Goal: Task Accomplishment & Management: Manage account settings

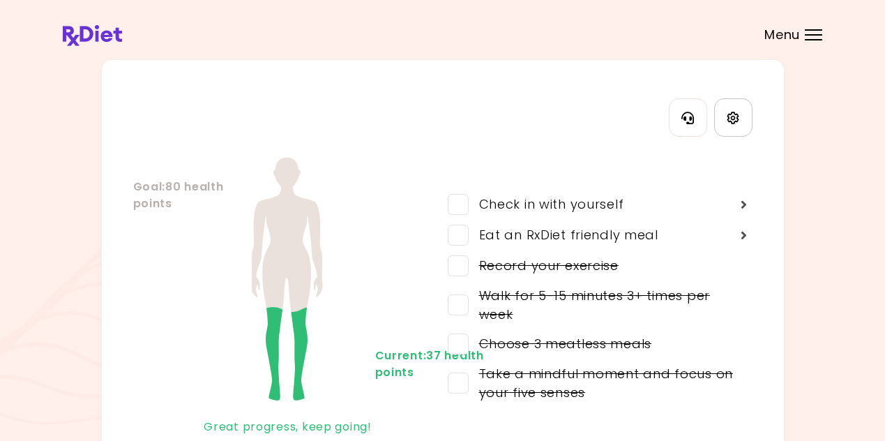
click at [731, 119] on icon "Settings" at bounding box center [733, 118] width 12 height 12
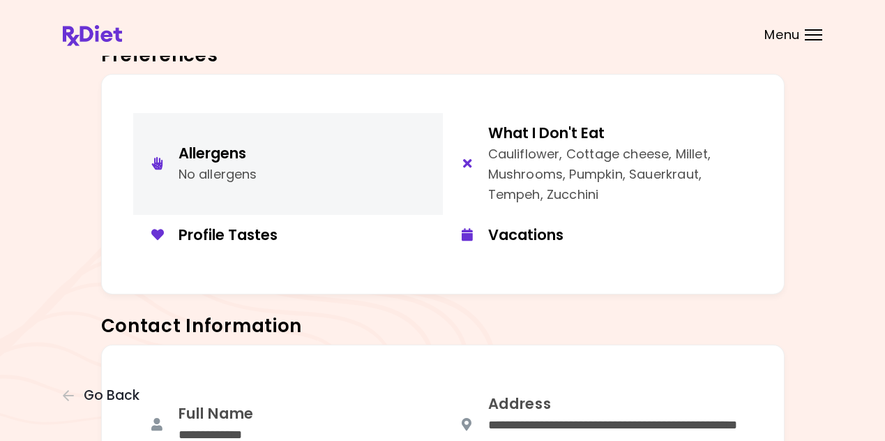
scroll to position [139, 0]
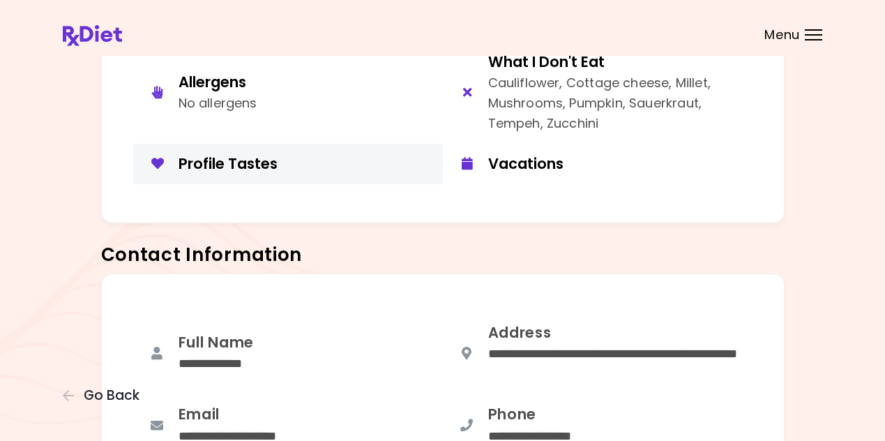
click at [243, 165] on div "Profile Tastes" at bounding box center [305, 163] width 254 height 19
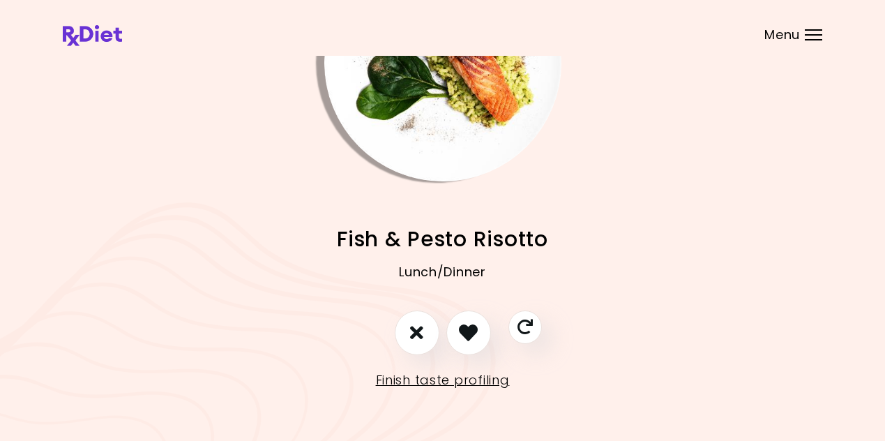
scroll to position [125, 0]
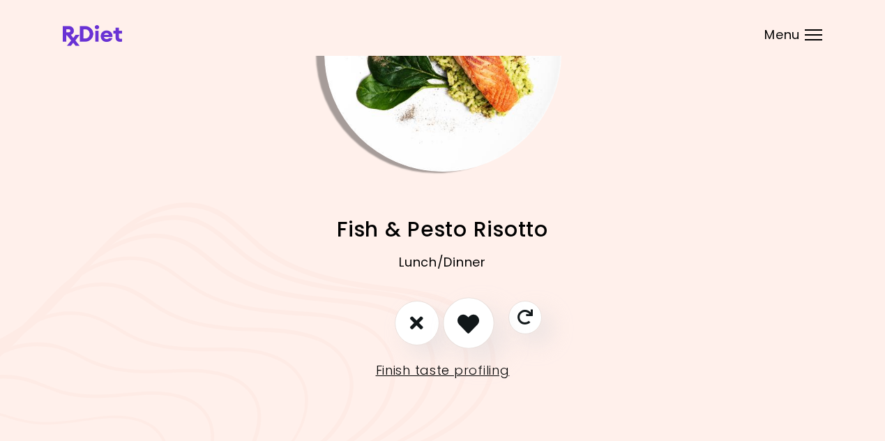
click at [471, 312] on icon "I like this recipe" at bounding box center [468, 323] width 22 height 22
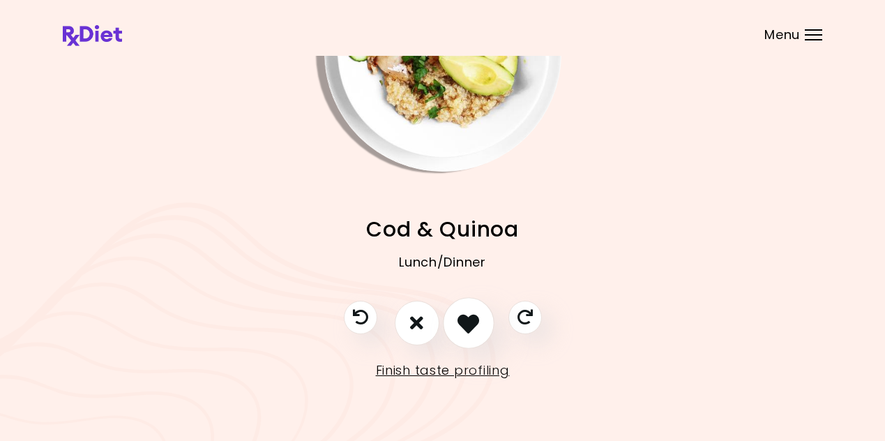
click at [459, 313] on icon "I like this recipe" at bounding box center [468, 323] width 22 height 22
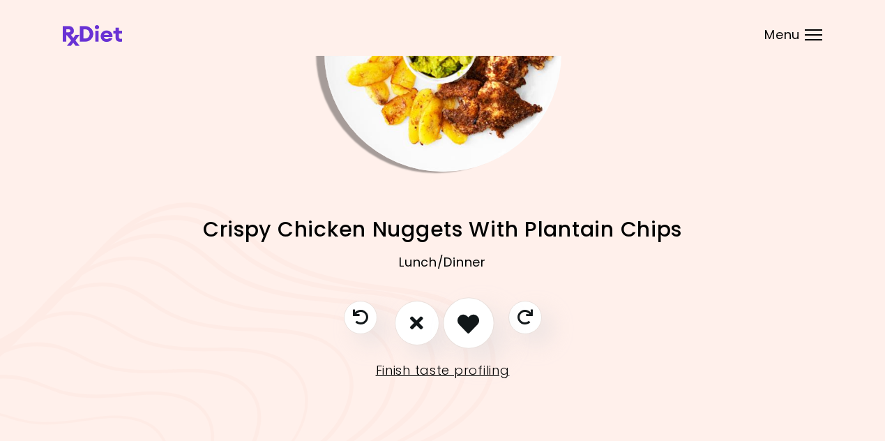
click at [464, 313] on icon "I like this recipe" at bounding box center [468, 323] width 22 height 22
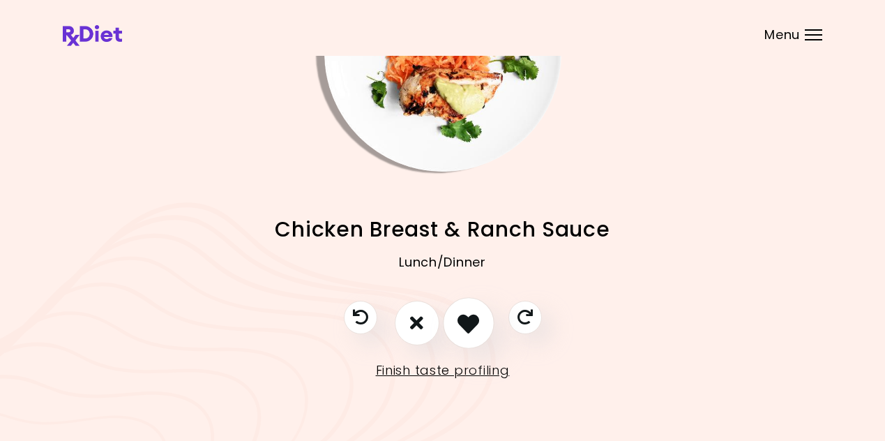
click at [464, 312] on icon "I like this recipe" at bounding box center [468, 323] width 22 height 22
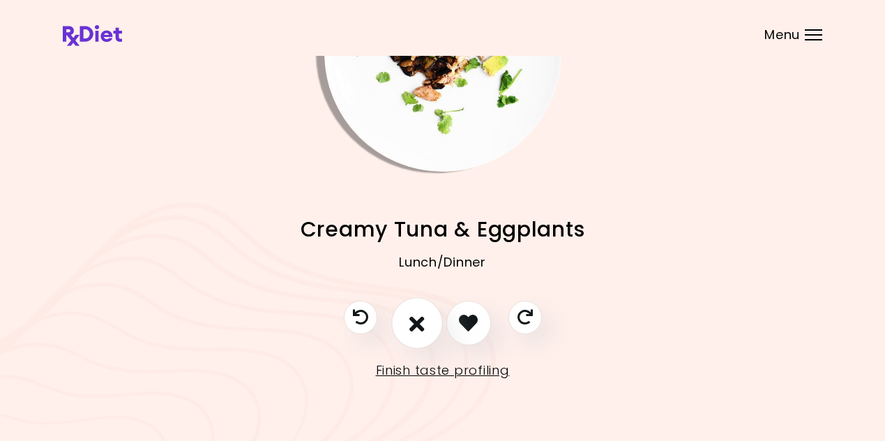
click at [416, 310] on button "I don't like this recipe" at bounding box center [417, 323] width 52 height 52
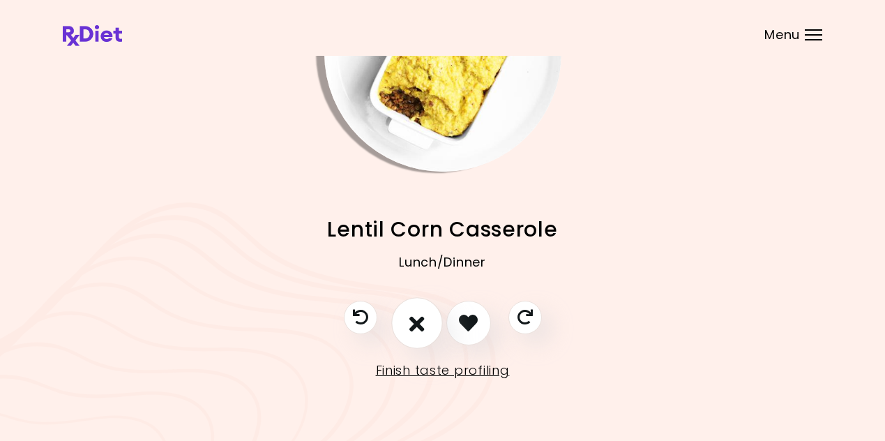
click at [422, 316] on icon "I don't like this recipe" at bounding box center [416, 323] width 15 height 22
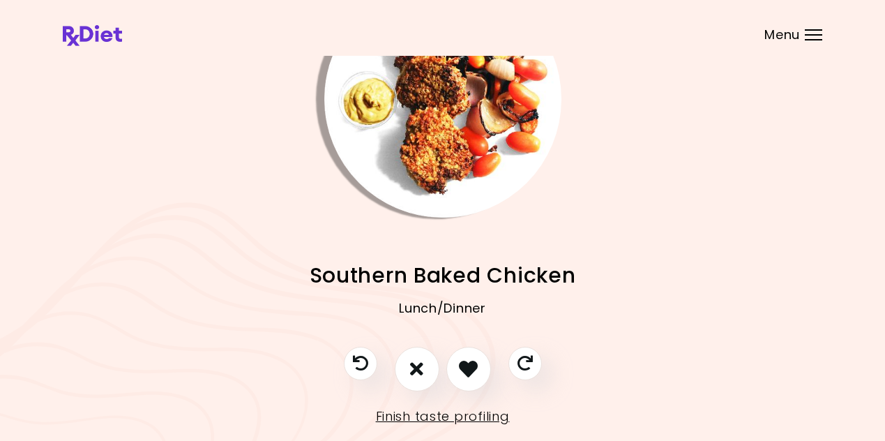
scroll to position [55, 0]
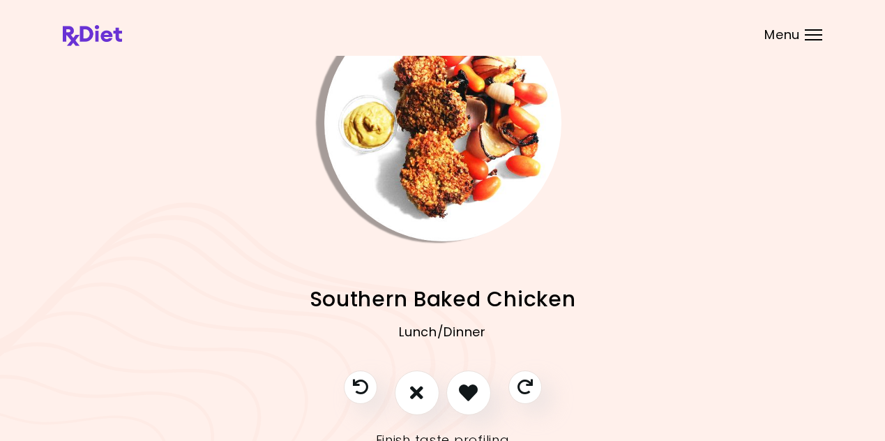
click at [455, 168] on img "Info - Southern Baked Chicken" at bounding box center [442, 122] width 237 height 237
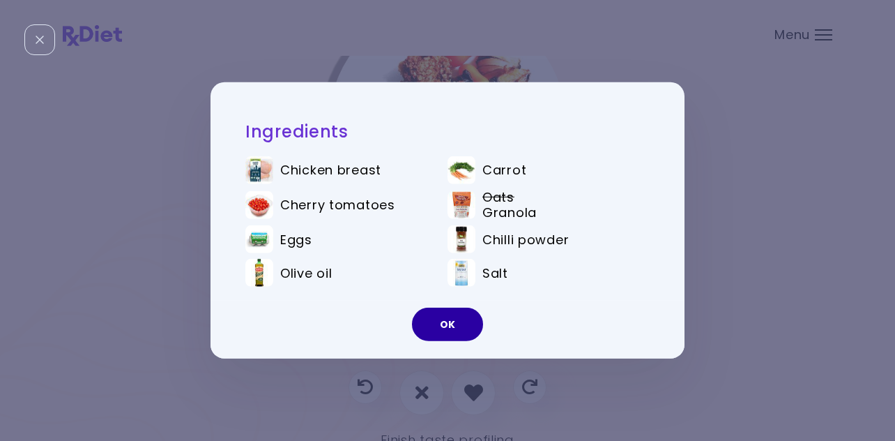
click at [453, 324] on button "OK" at bounding box center [447, 323] width 71 height 33
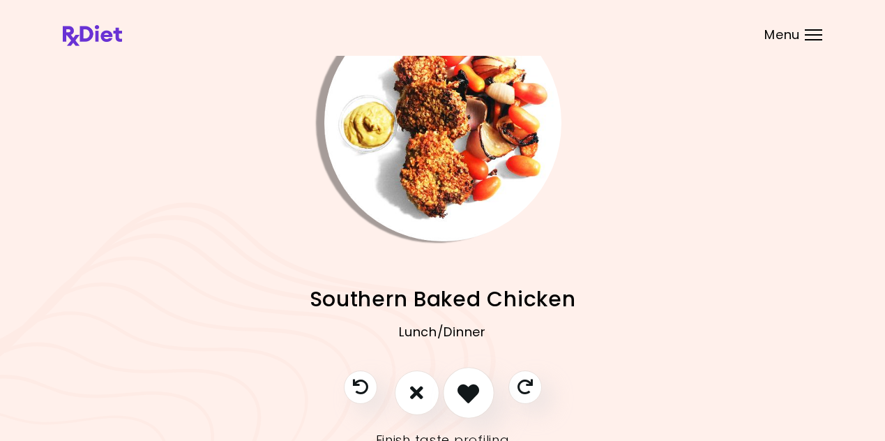
click at [468, 396] on icon "I like this recipe" at bounding box center [468, 392] width 22 height 22
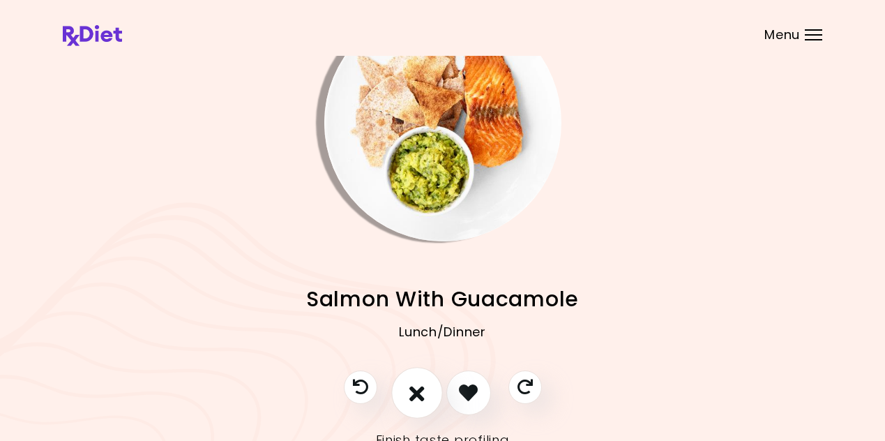
click at [412, 397] on icon "I don't like this recipe" at bounding box center [416, 392] width 15 height 22
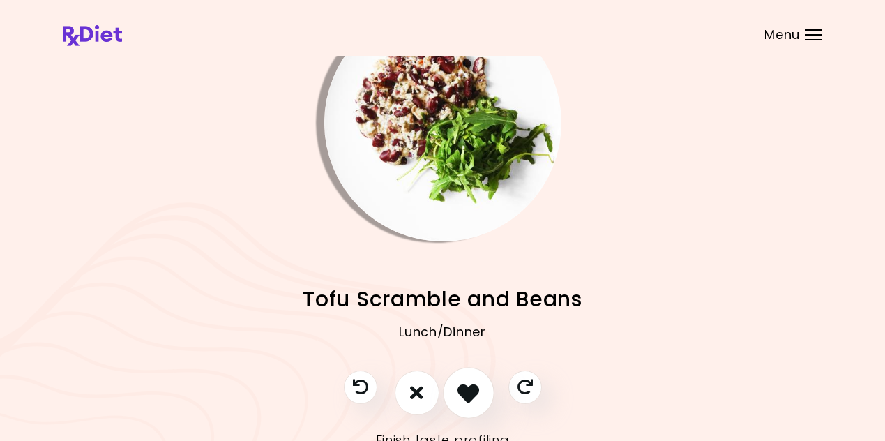
click at [460, 391] on icon "I like this recipe" at bounding box center [468, 392] width 22 height 22
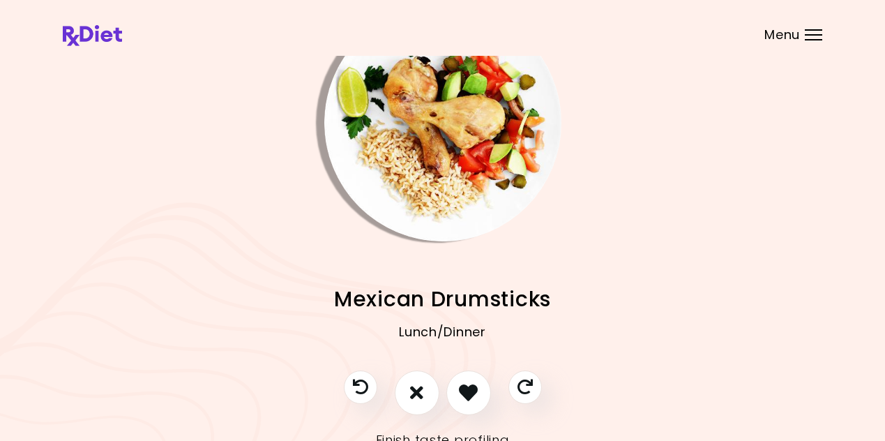
click at [467, 179] on img "Info - Mexican Drumsticks" at bounding box center [442, 122] width 237 height 237
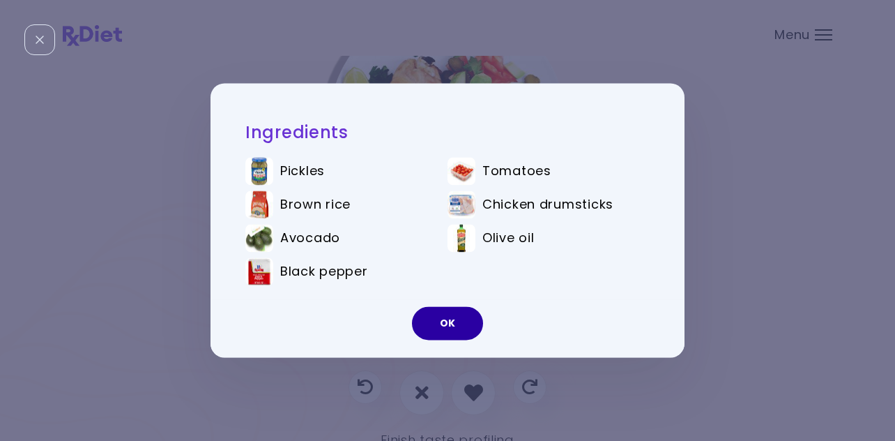
click at [459, 331] on button "OK" at bounding box center [447, 323] width 71 height 33
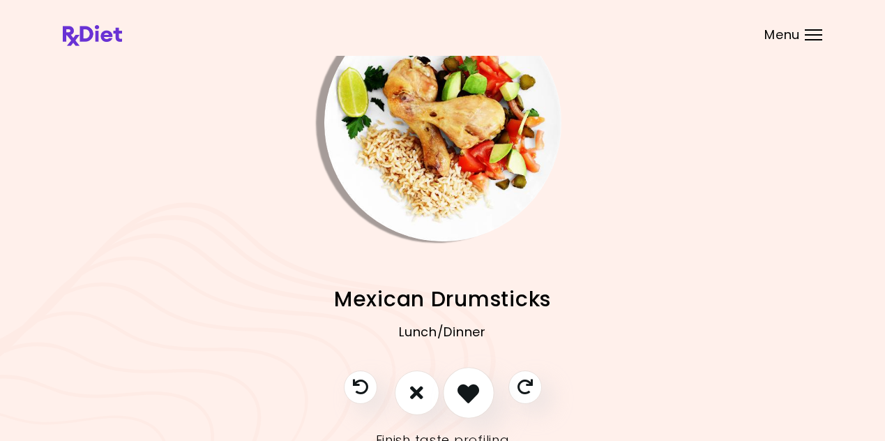
click at [466, 383] on icon "I like this recipe" at bounding box center [468, 392] width 22 height 22
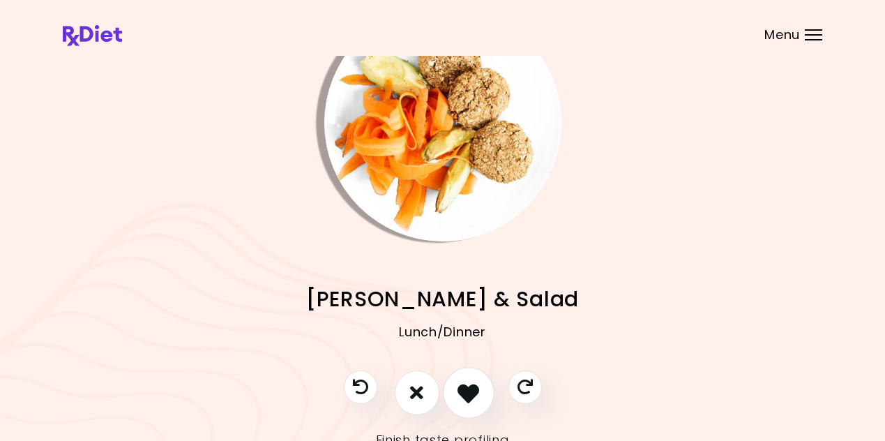
click at [467, 386] on icon "I like this recipe" at bounding box center [468, 392] width 22 height 22
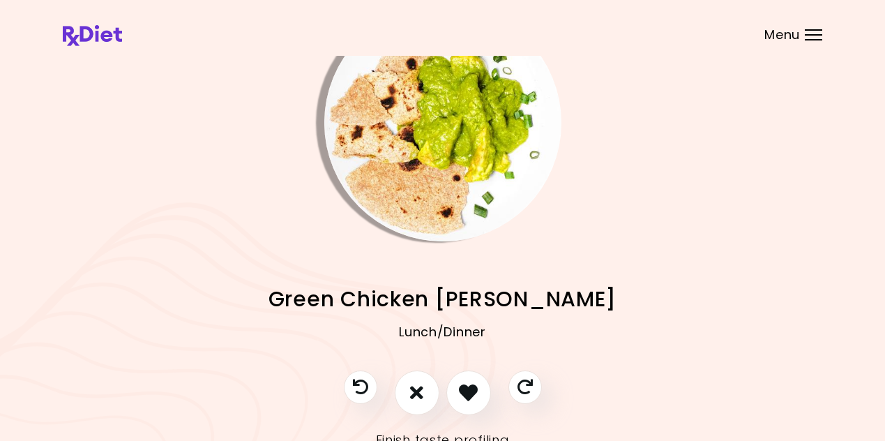
click at [450, 160] on img "Info - Green Chicken Curry" at bounding box center [442, 122] width 237 height 237
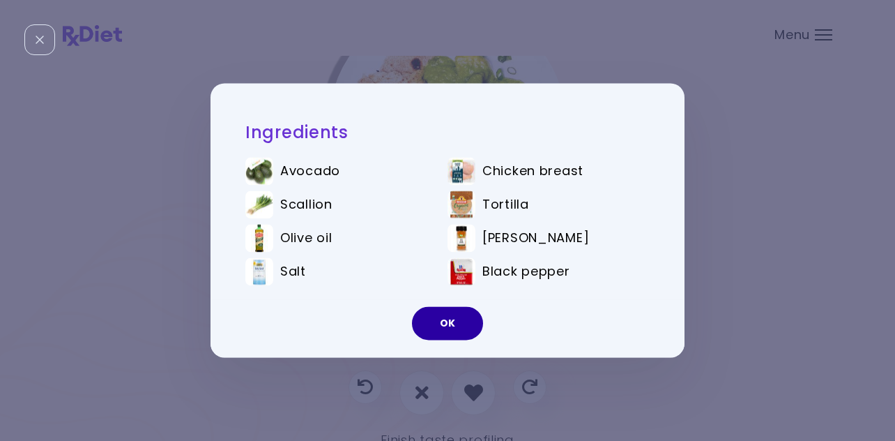
click at [445, 320] on button "OK" at bounding box center [447, 323] width 71 height 33
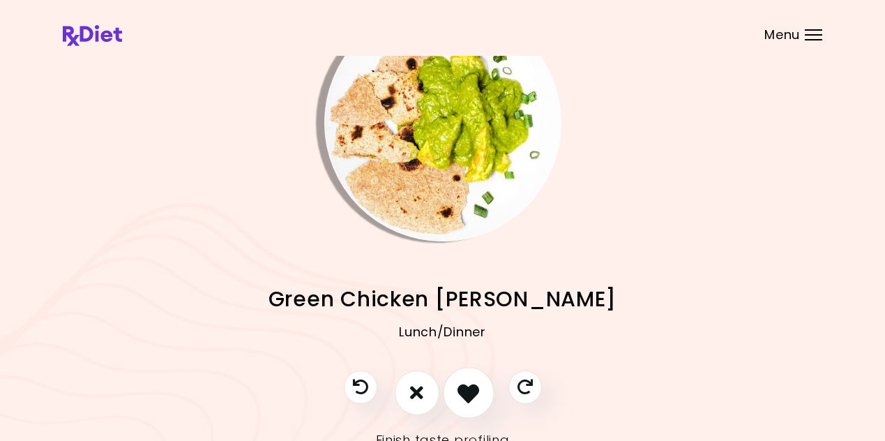
click at [464, 377] on button "I like this recipe" at bounding box center [469, 393] width 52 height 52
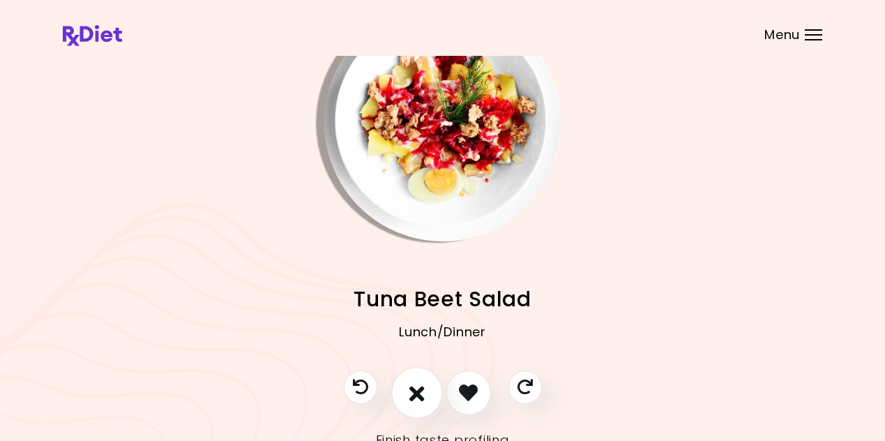
click at [418, 395] on icon "I don't like this recipe" at bounding box center [416, 392] width 15 height 22
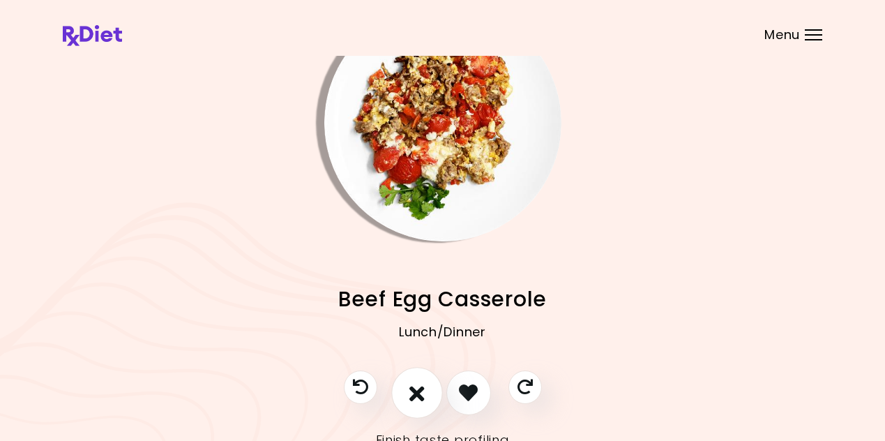
click at [419, 394] on icon "I don't like this recipe" at bounding box center [416, 392] width 15 height 22
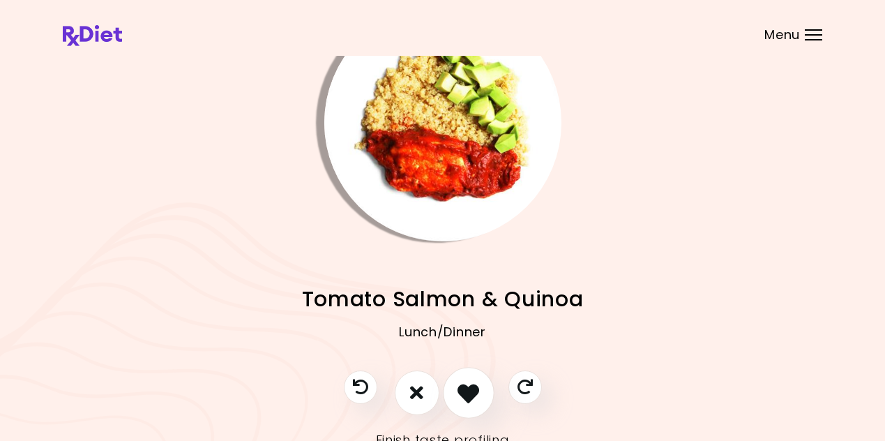
click at [461, 394] on icon "I like this recipe" at bounding box center [468, 392] width 22 height 22
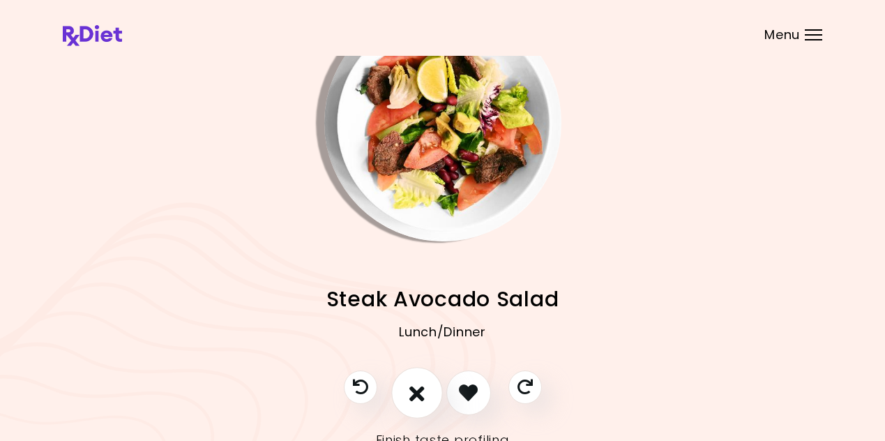
click at [417, 394] on icon "I don't like this recipe" at bounding box center [416, 392] width 15 height 22
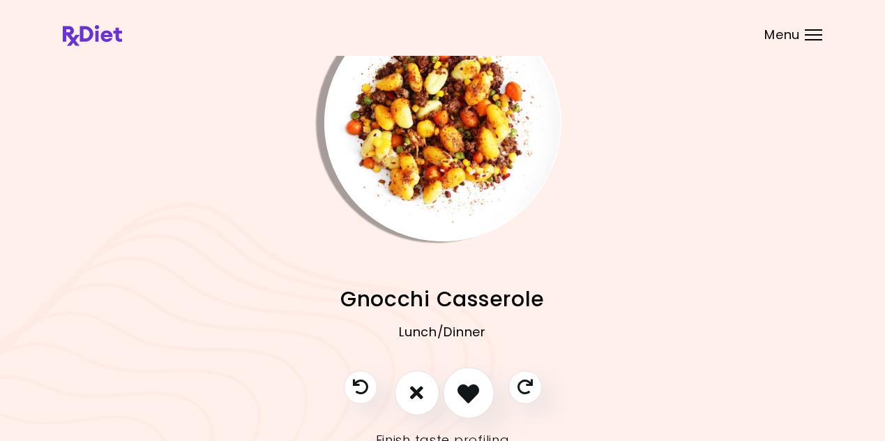
click at [459, 391] on icon "I like this recipe" at bounding box center [468, 392] width 22 height 22
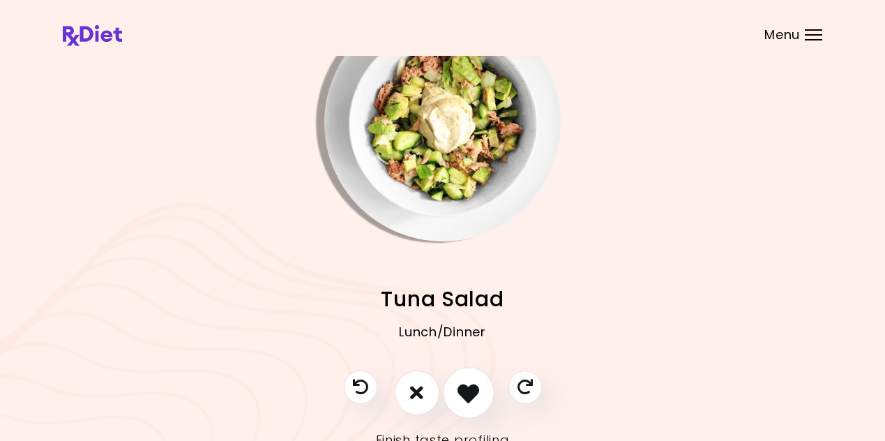
click at [461, 392] on icon "I like this recipe" at bounding box center [468, 392] width 22 height 22
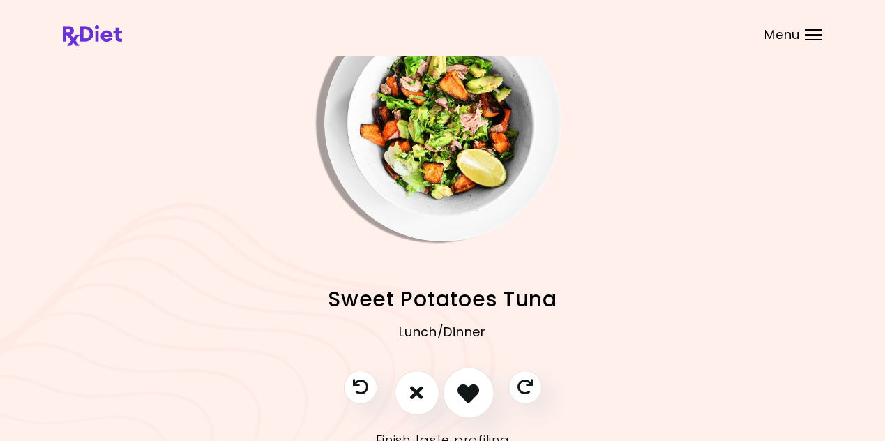
click at [459, 392] on icon "I like this recipe" at bounding box center [468, 392] width 22 height 22
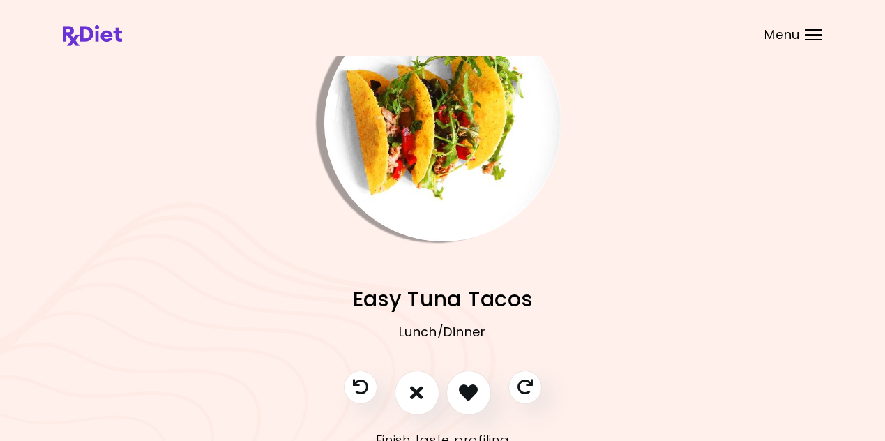
click at [443, 172] on img "Info - Easy Tuna Tacos" at bounding box center [442, 122] width 237 height 237
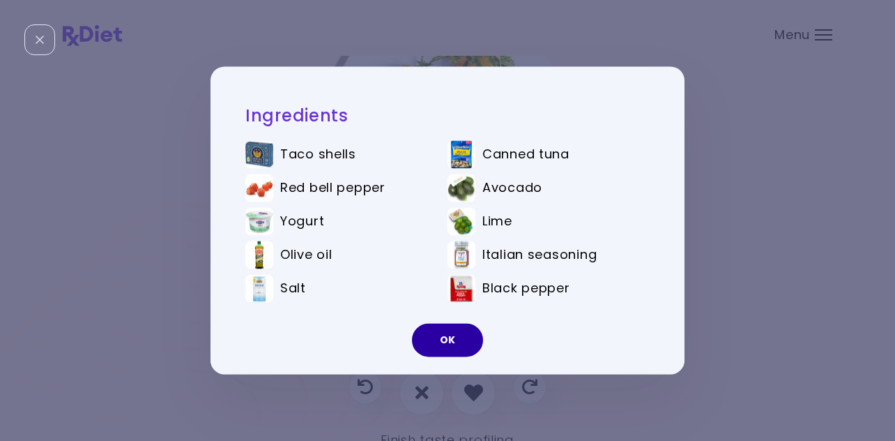
click at [458, 340] on button "OK" at bounding box center [447, 340] width 71 height 33
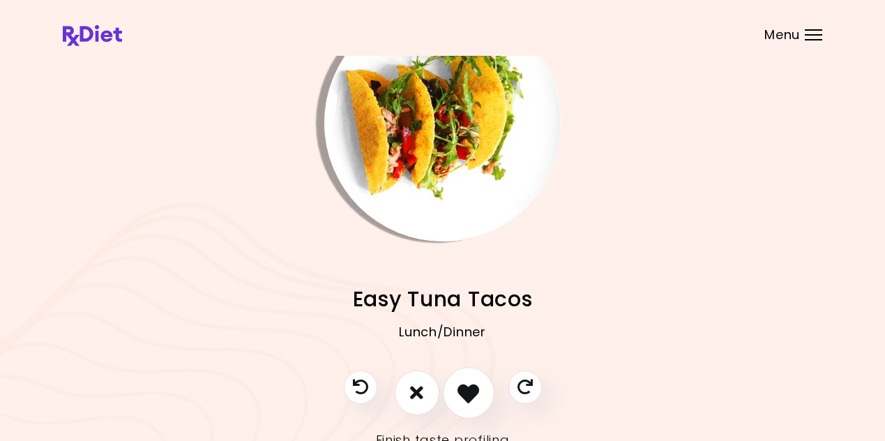
click at [470, 383] on icon "I like this recipe" at bounding box center [468, 392] width 22 height 22
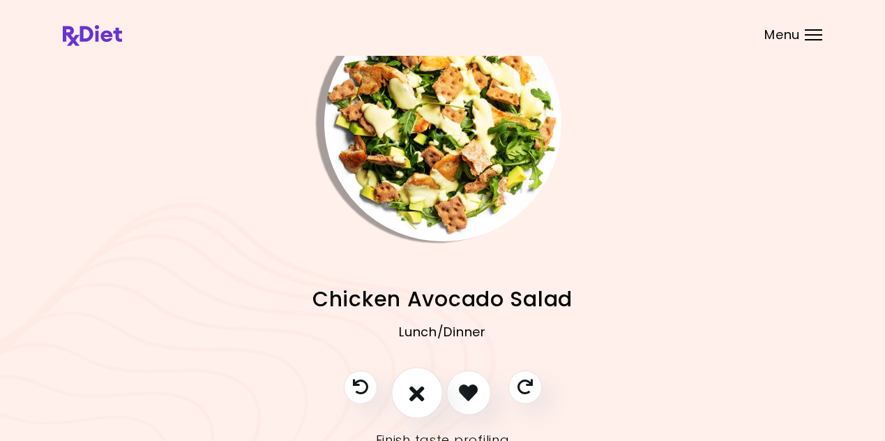
click at [420, 395] on icon "I don't like this recipe" at bounding box center [416, 392] width 15 height 22
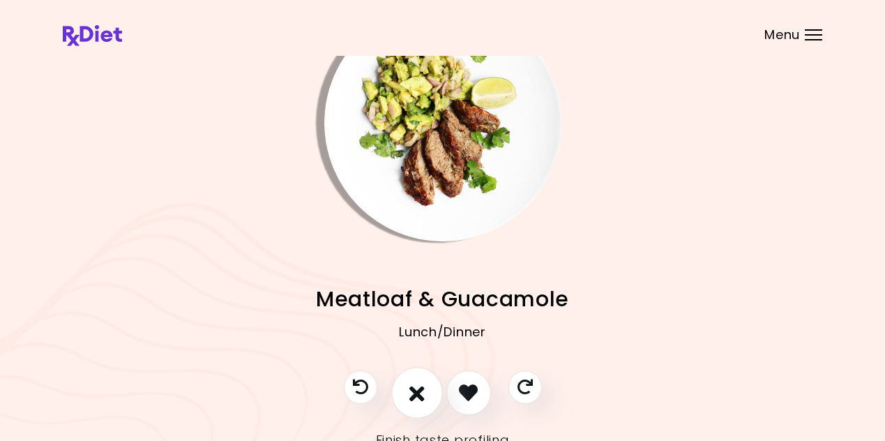
click at [420, 389] on icon "I don't like this recipe" at bounding box center [416, 392] width 15 height 22
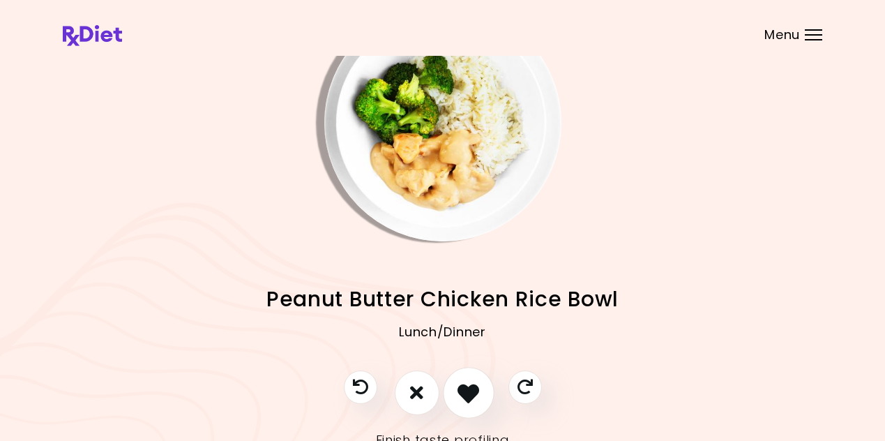
click at [471, 390] on icon "I like this recipe" at bounding box center [468, 392] width 22 height 22
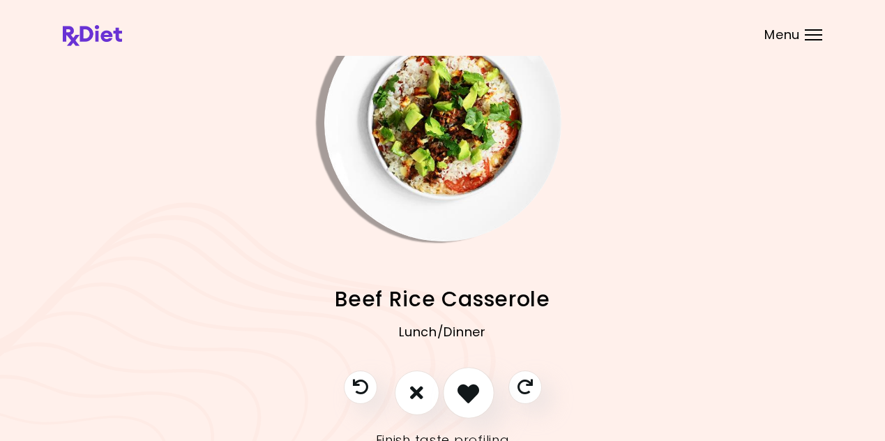
click at [462, 387] on icon "I like this recipe" at bounding box center [468, 392] width 22 height 22
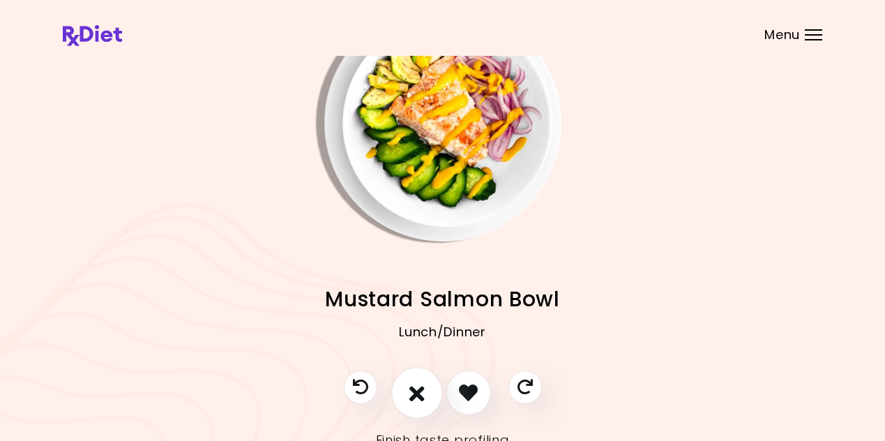
click at [424, 388] on icon "I don't like this recipe" at bounding box center [416, 392] width 15 height 22
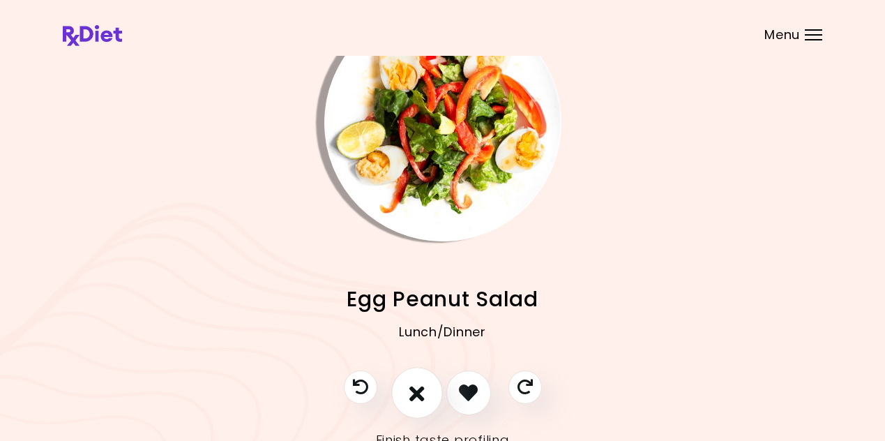
click at [423, 390] on icon "I don't like this recipe" at bounding box center [416, 392] width 15 height 22
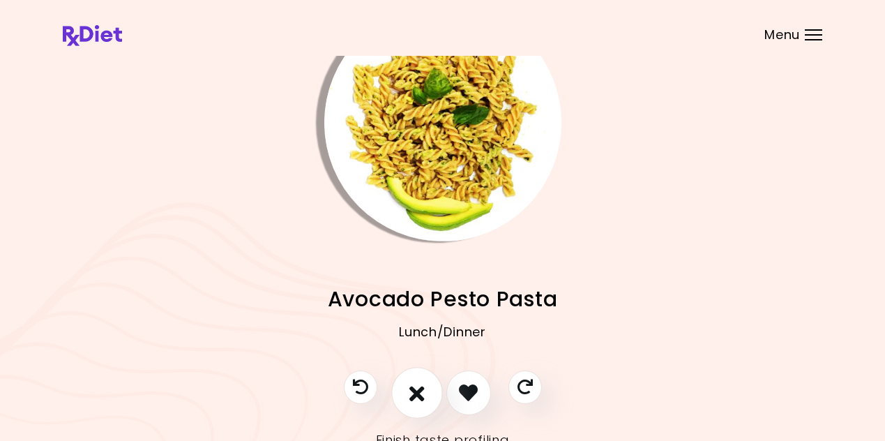
click at [428, 389] on button "I don't like this recipe" at bounding box center [417, 393] width 52 height 52
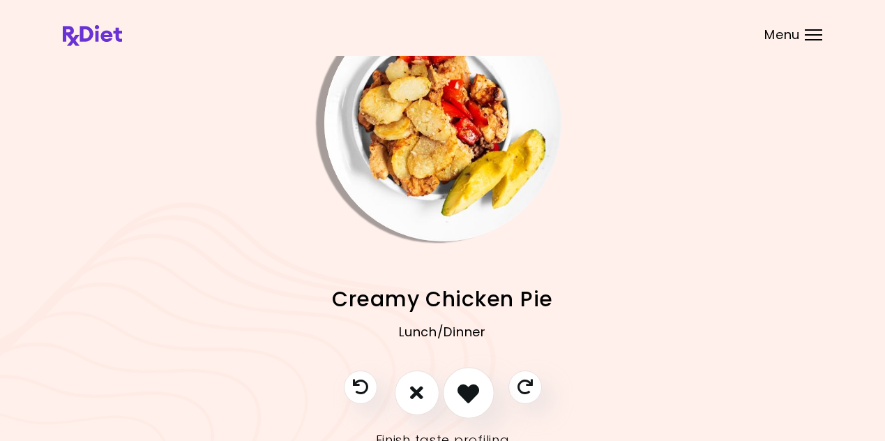
click at [461, 388] on icon "I like this recipe" at bounding box center [468, 392] width 22 height 22
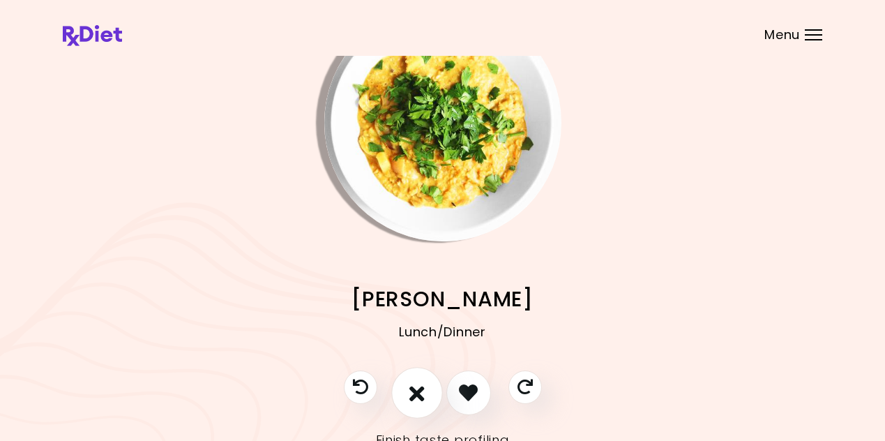
click at [430, 390] on button "I don't like this recipe" at bounding box center [417, 393] width 52 height 52
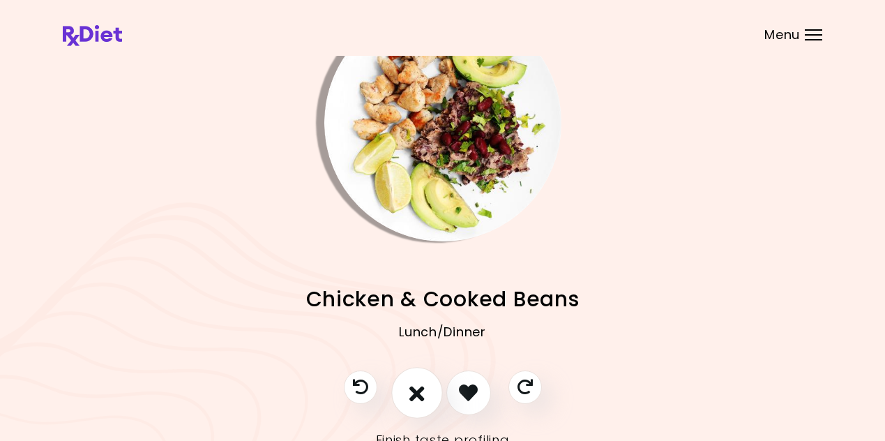
click at [432, 390] on button "I don't like this recipe" at bounding box center [417, 393] width 52 height 52
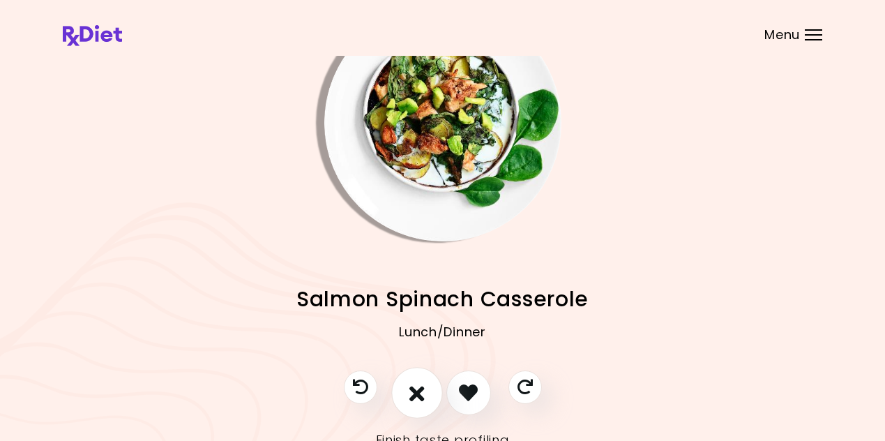
click at [421, 388] on icon "I don't like this recipe" at bounding box center [416, 392] width 15 height 22
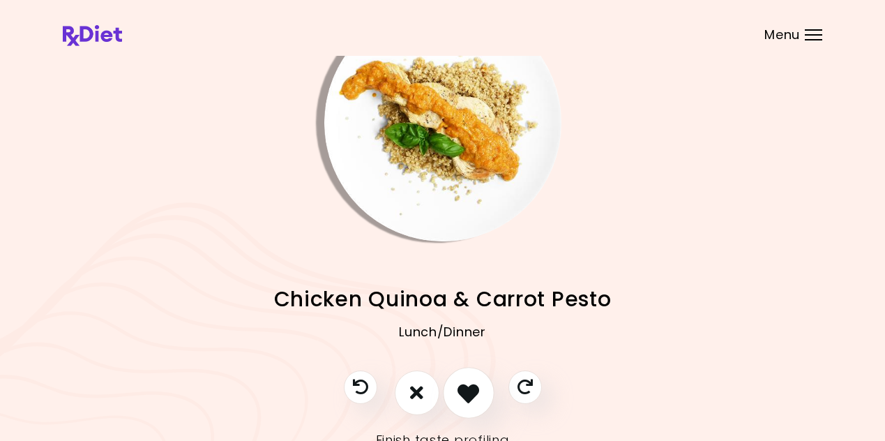
click at [469, 393] on icon "I like this recipe" at bounding box center [468, 392] width 22 height 22
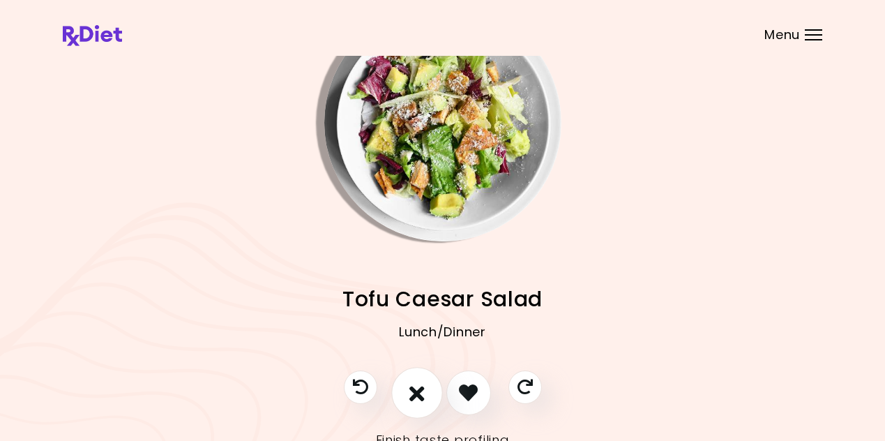
click at [420, 393] on icon "I don't like this recipe" at bounding box center [416, 392] width 15 height 22
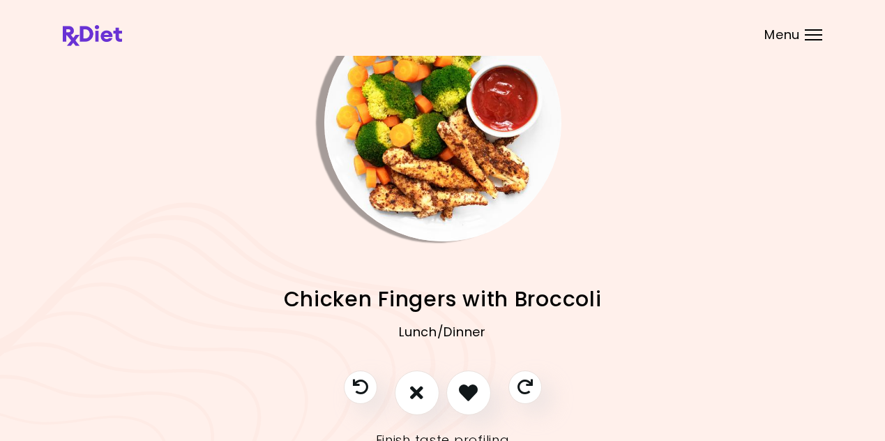
click at [445, 141] on img "Info - Chicken Fingers with Broccoli" at bounding box center [442, 122] width 237 height 237
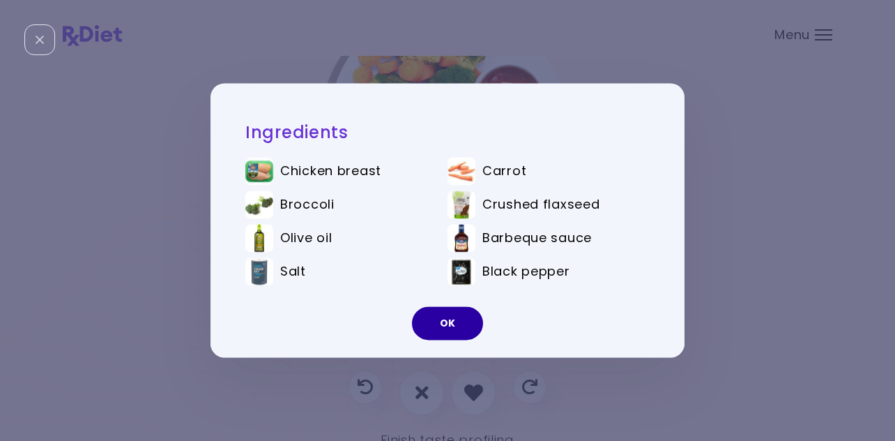
click at [447, 318] on button "OK" at bounding box center [447, 323] width 71 height 33
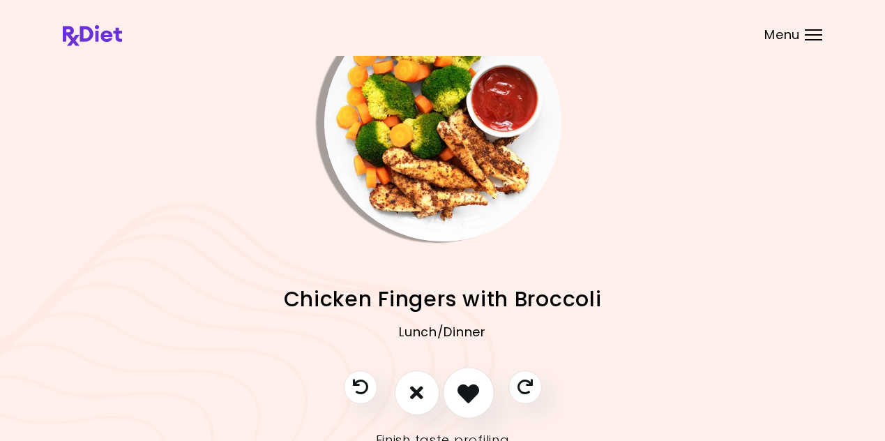
click at [472, 389] on icon "I like this recipe" at bounding box center [468, 392] width 22 height 22
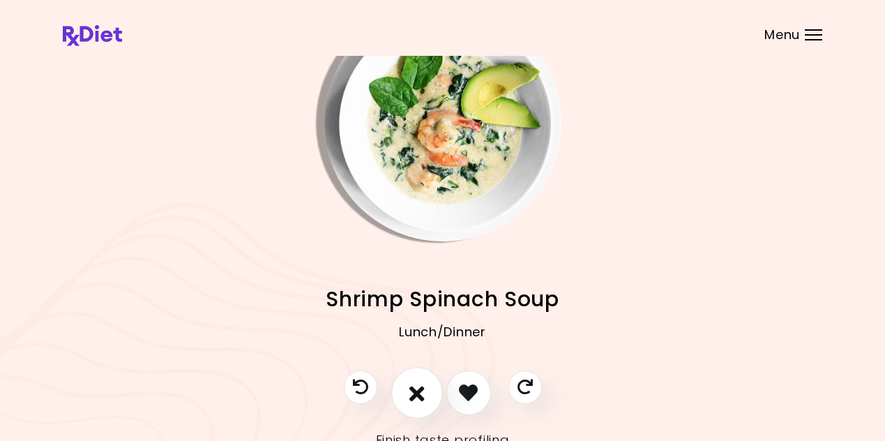
click at [416, 393] on icon "I don't like this recipe" at bounding box center [416, 392] width 15 height 22
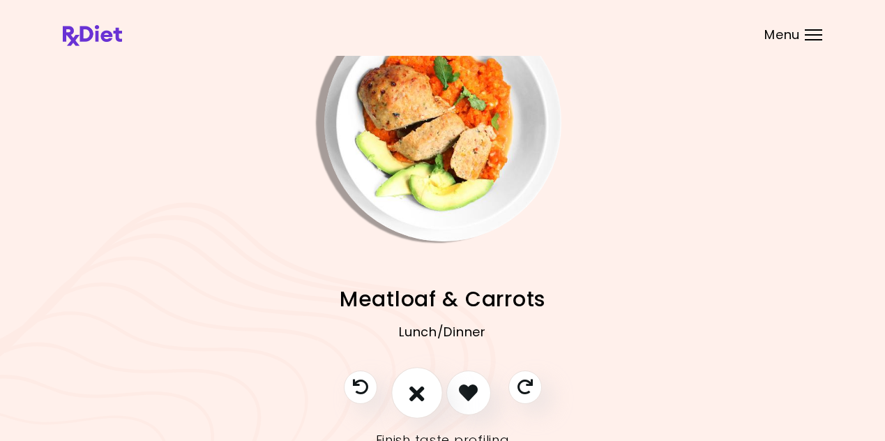
click at [420, 395] on icon "I don't like this recipe" at bounding box center [416, 392] width 15 height 22
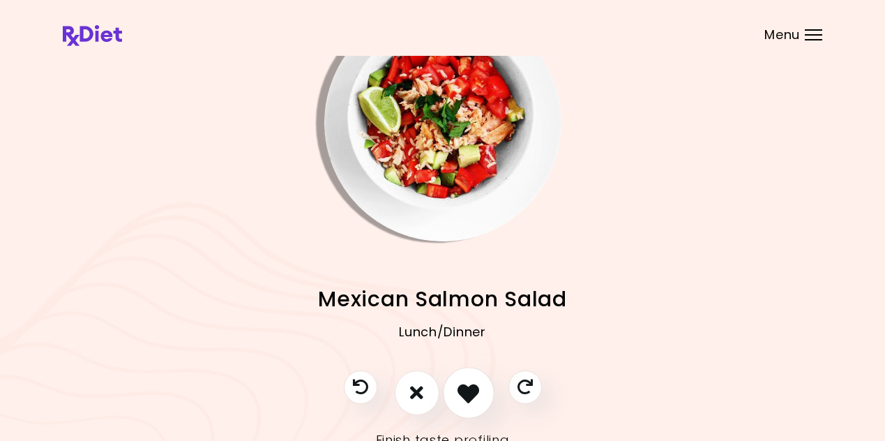
click at [469, 395] on icon "I like this recipe" at bounding box center [468, 392] width 22 height 22
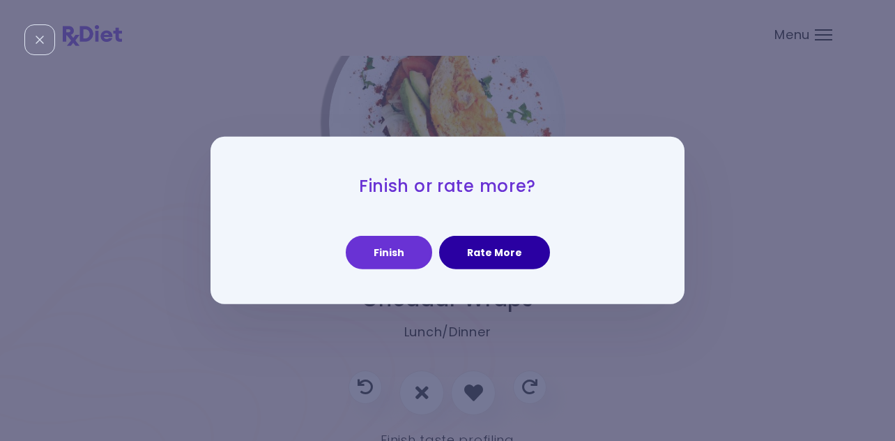
click at [476, 254] on button "Rate More" at bounding box center [494, 252] width 111 height 33
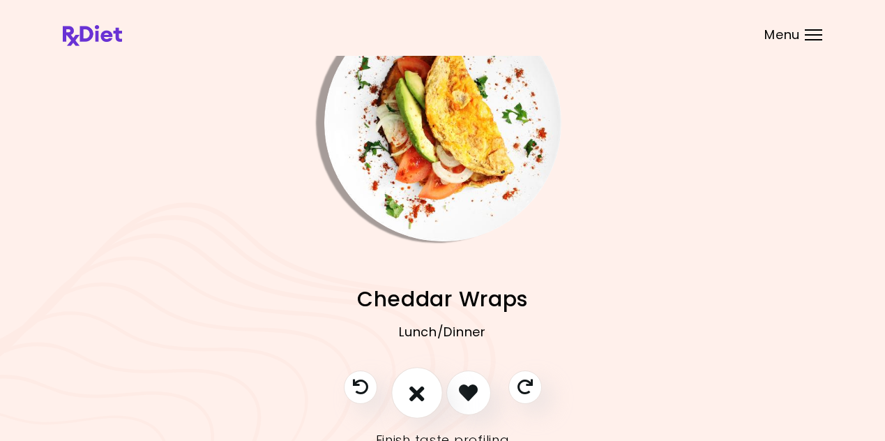
click at [416, 393] on icon "I don't like this recipe" at bounding box center [416, 392] width 15 height 22
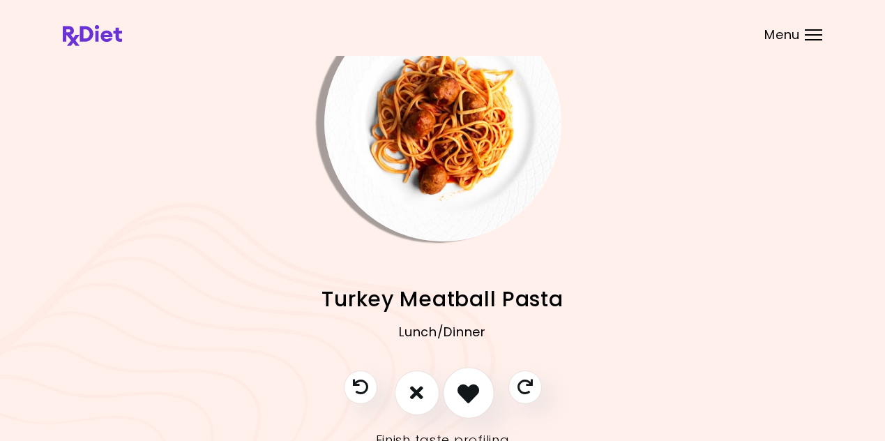
click at [464, 393] on icon "I like this recipe" at bounding box center [468, 392] width 22 height 22
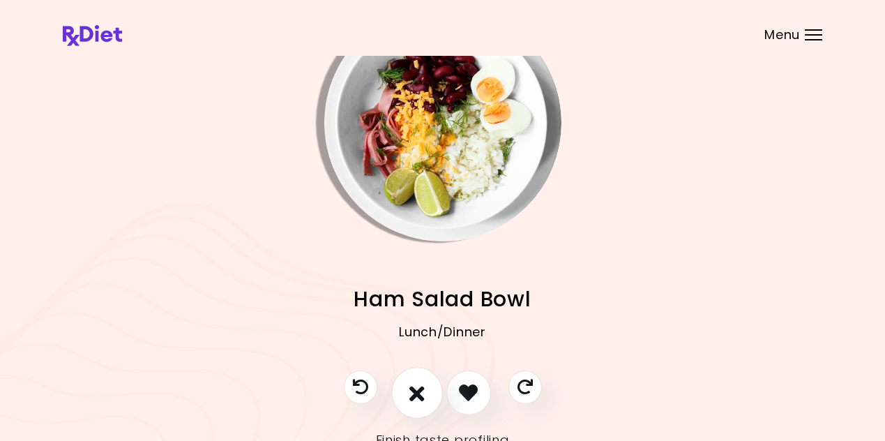
click at [417, 391] on icon "I don't like this recipe" at bounding box center [416, 392] width 15 height 22
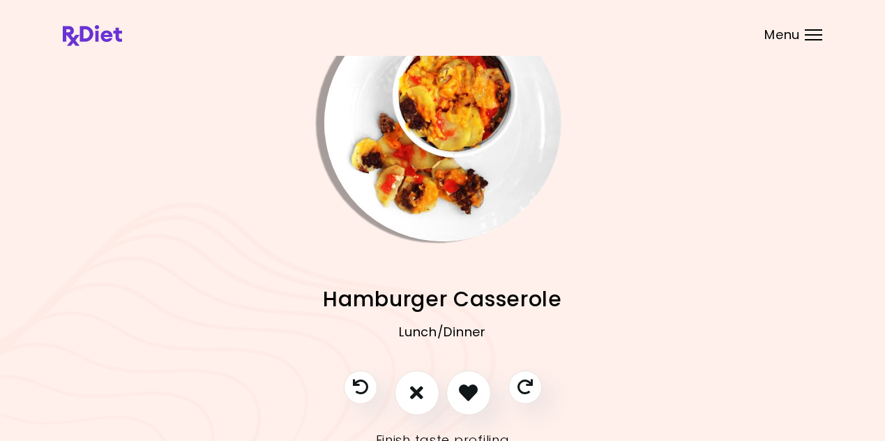
click at [434, 162] on img "Info - Hamburger Casserole" at bounding box center [442, 122] width 237 height 237
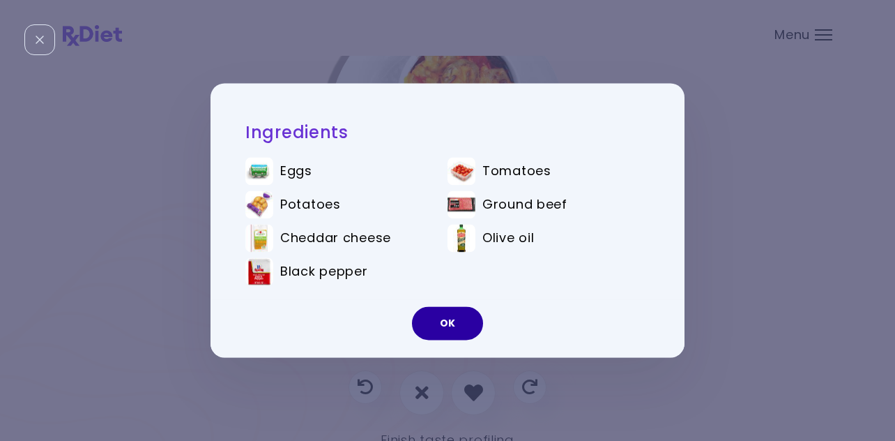
click at [443, 320] on button "OK" at bounding box center [447, 323] width 71 height 33
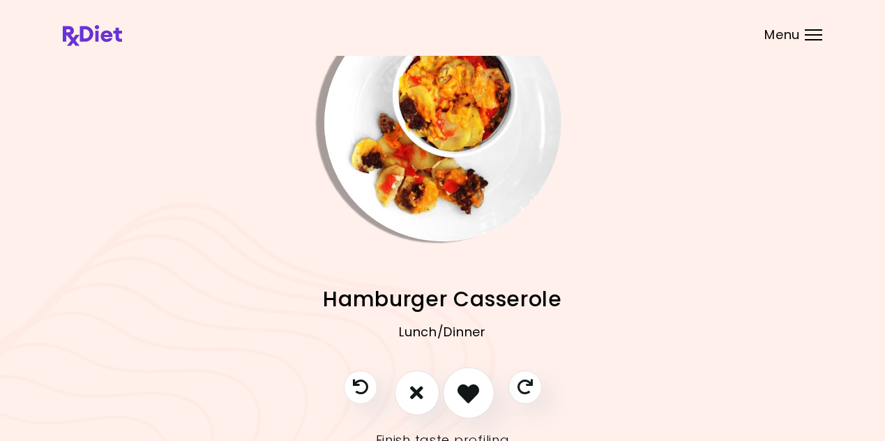
click at [467, 402] on icon "I like this recipe" at bounding box center [468, 392] width 22 height 22
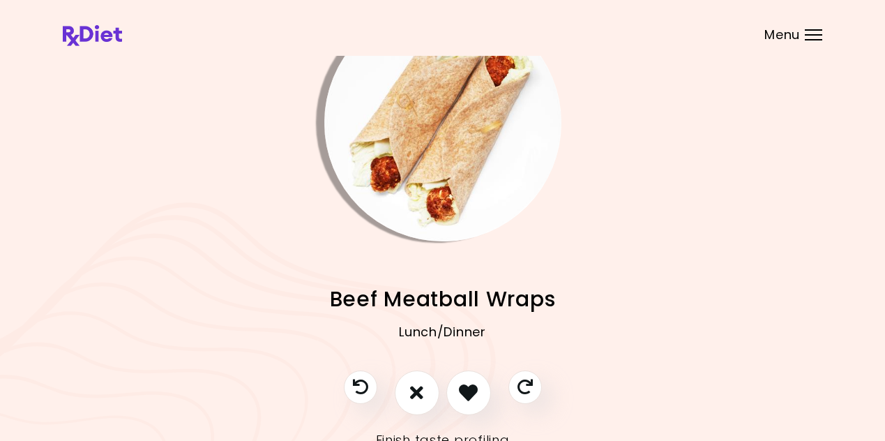
click at [421, 185] on img "Info - Beef Meatball Wraps" at bounding box center [442, 122] width 237 height 237
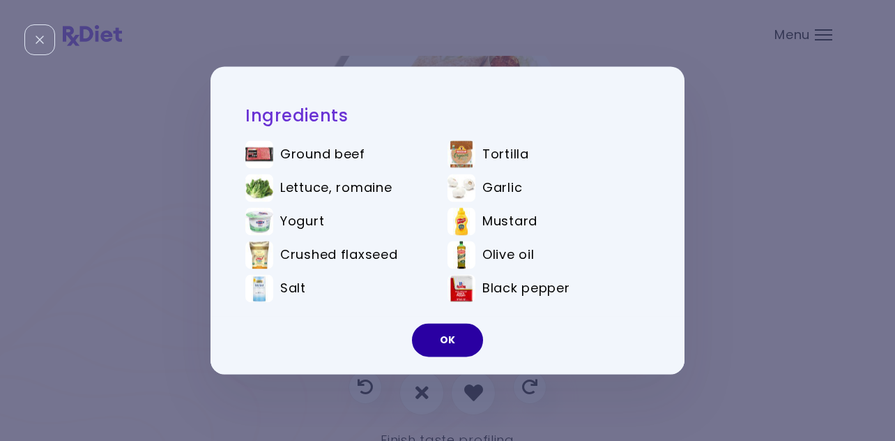
click at [455, 346] on button "OK" at bounding box center [447, 340] width 71 height 33
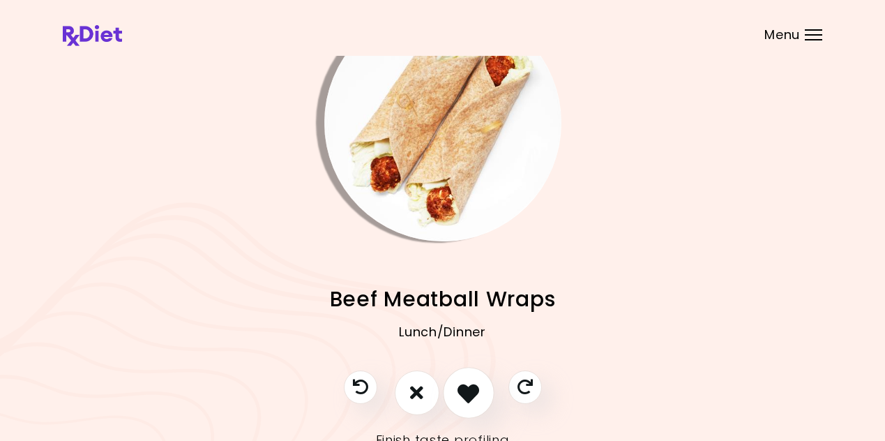
click at [464, 387] on icon "I like this recipe" at bounding box center [468, 392] width 22 height 22
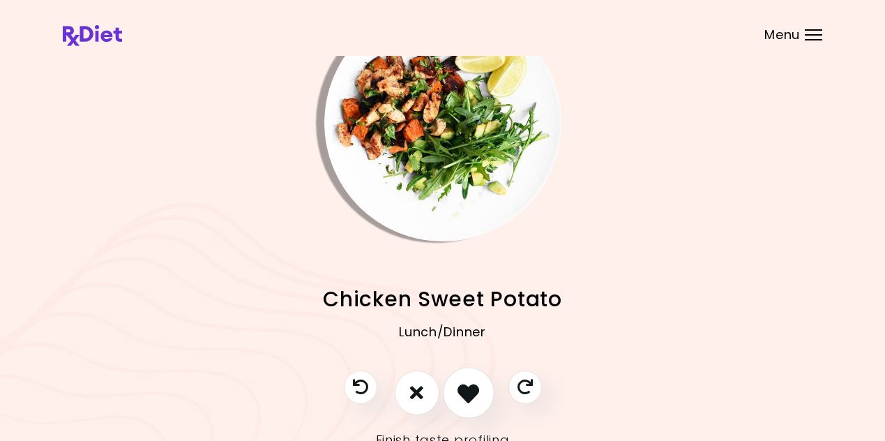
click at [464, 383] on icon "I like this recipe" at bounding box center [468, 392] width 22 height 22
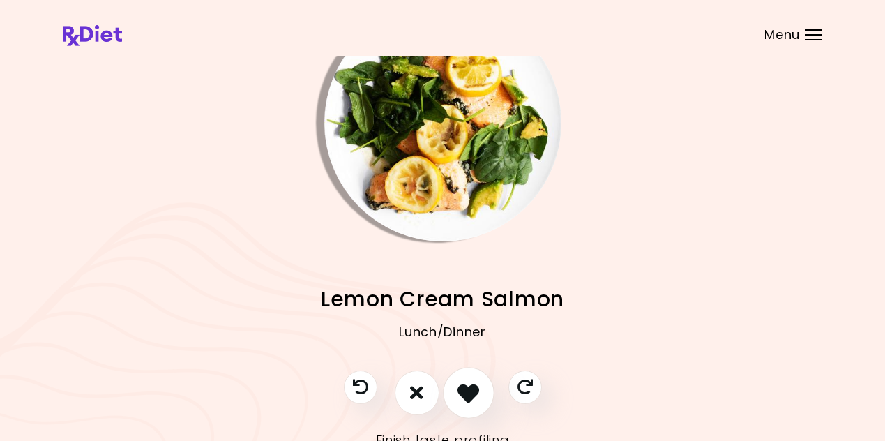
click at [461, 388] on icon "I like this recipe" at bounding box center [468, 392] width 22 height 22
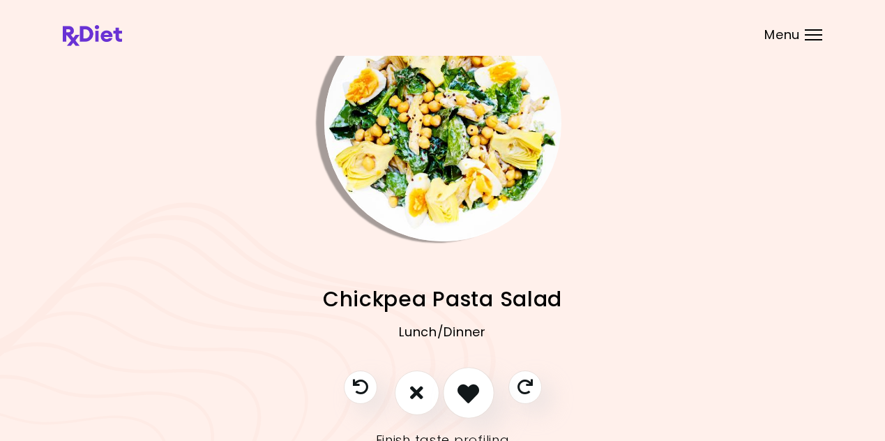
click at [469, 388] on icon "I like this recipe" at bounding box center [468, 392] width 22 height 22
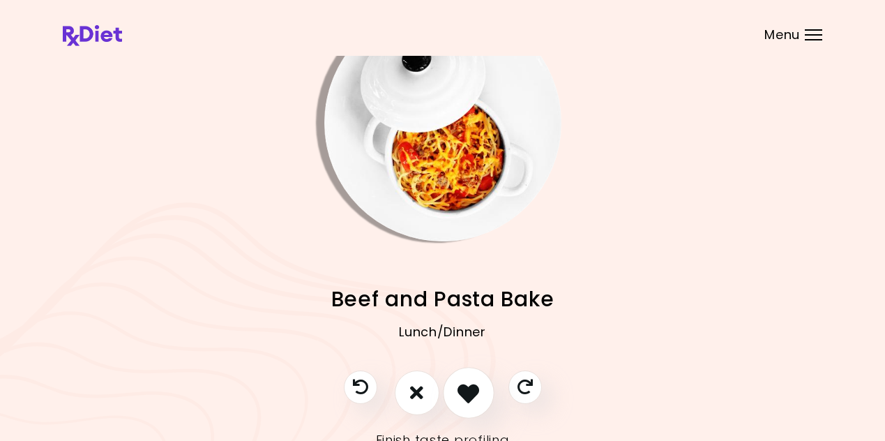
click at [469, 388] on icon "I like this recipe" at bounding box center [468, 392] width 22 height 22
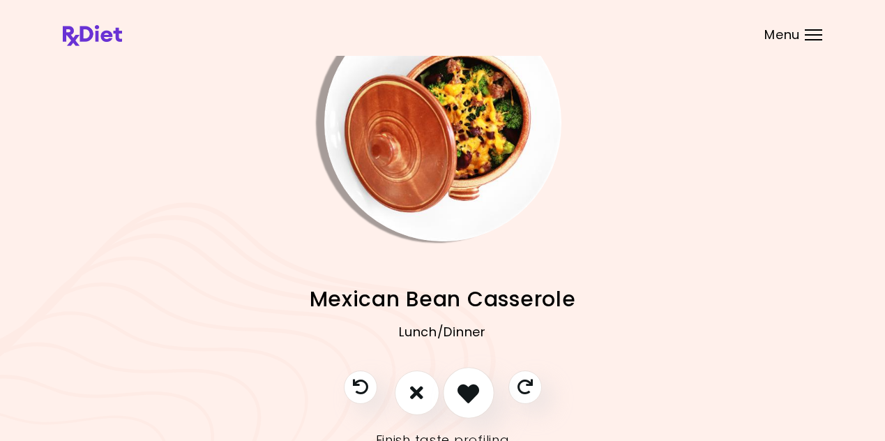
click at [469, 388] on icon "I like this recipe" at bounding box center [468, 392] width 22 height 22
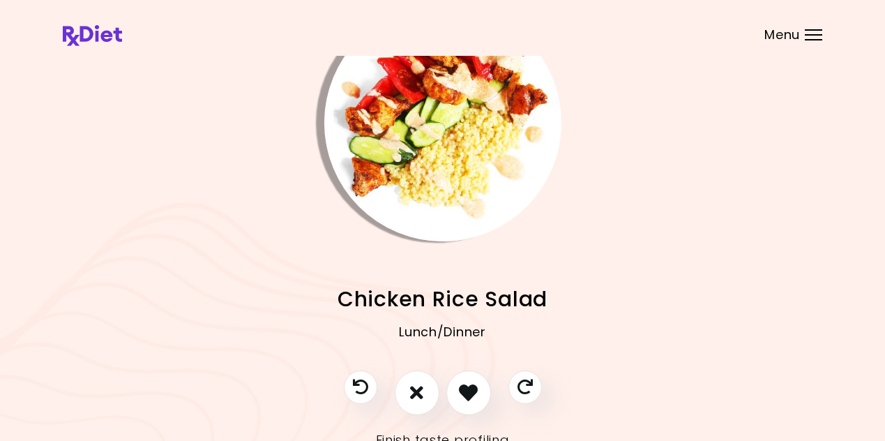
click at [819, 36] on div "Menu" at bounding box center [813, 34] width 17 height 11
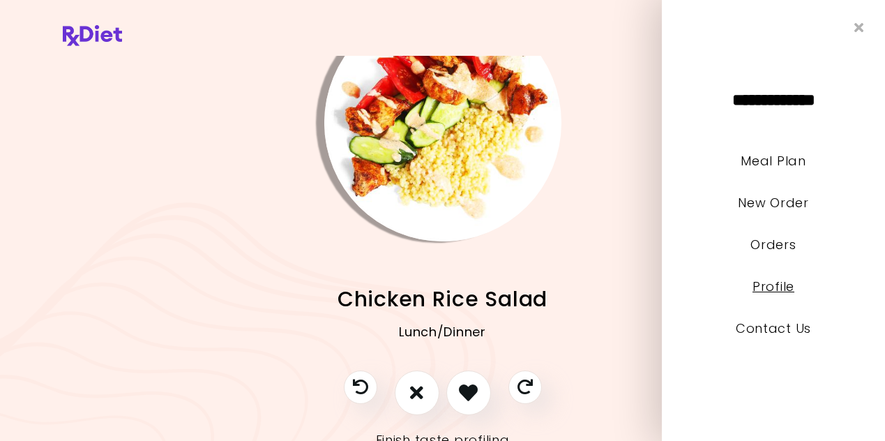
click at [772, 284] on link "Profile" at bounding box center [773, 286] width 42 height 17
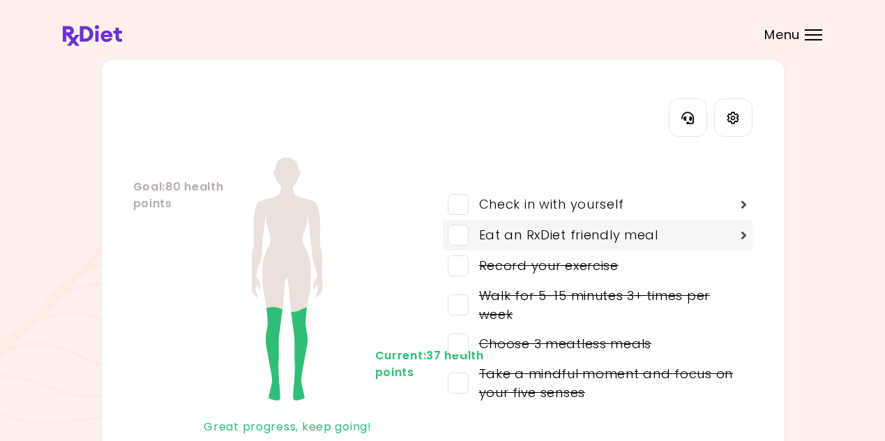
click at [464, 235] on span at bounding box center [458, 235] width 21 height 21
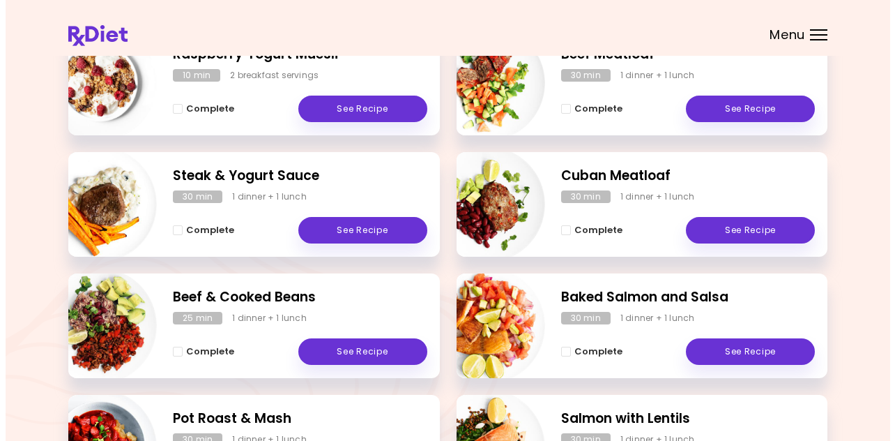
scroll to position [418, 0]
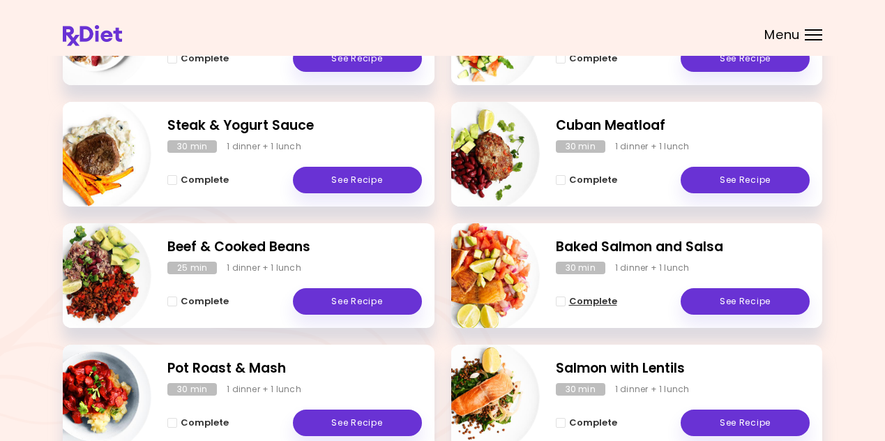
click at [563, 301] on span "Complete - Baked Salmon and Salsa" at bounding box center [561, 301] width 10 height 10
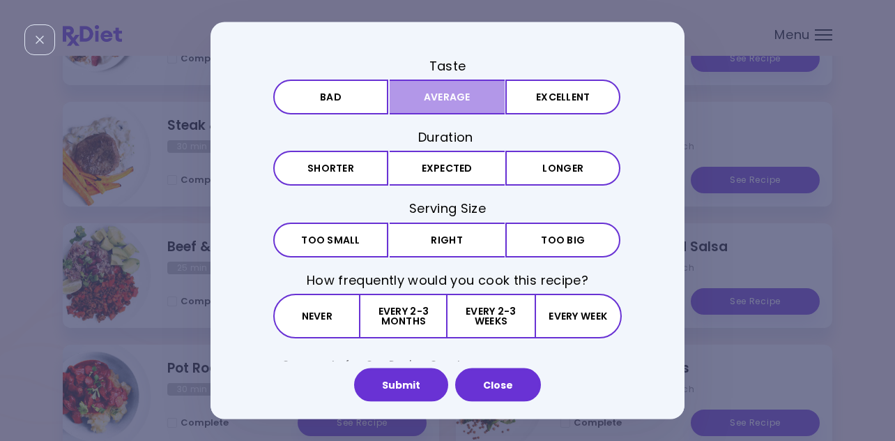
click at [455, 91] on button "Average" at bounding box center [447, 96] width 115 height 35
drag, startPoint x: 466, startPoint y: 177, endPoint x: 466, endPoint y: 193, distance: 16.0
click at [466, 177] on button "Expected" at bounding box center [447, 168] width 115 height 35
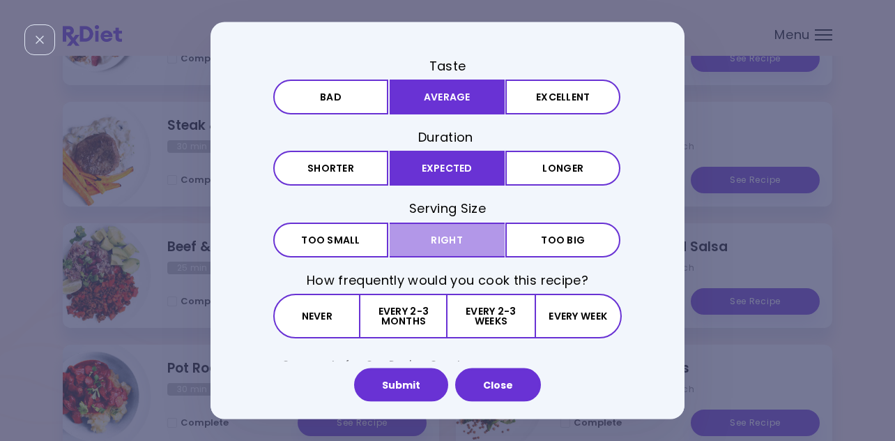
click at [467, 236] on button "Right" at bounding box center [447, 239] width 115 height 35
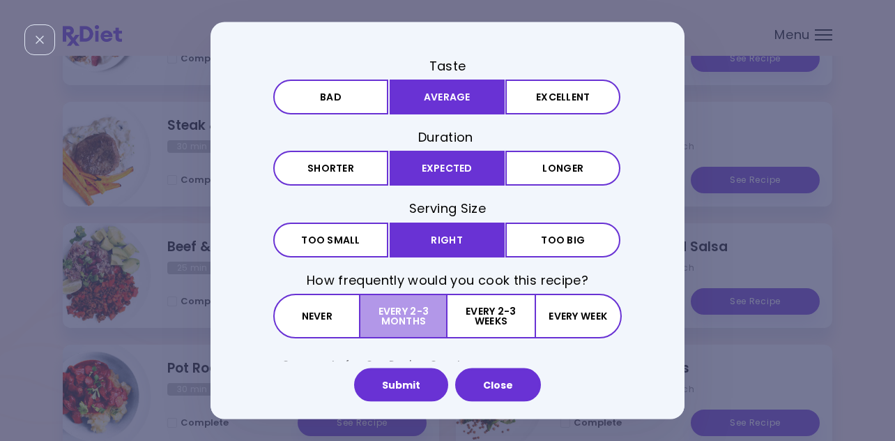
click at [413, 319] on button "Every 2-3 months" at bounding box center [403, 315] width 87 height 45
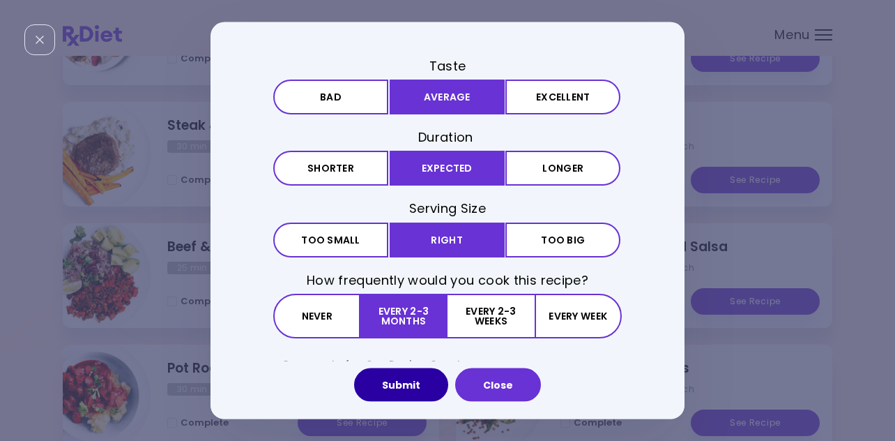
click at [409, 392] on button "Submit" at bounding box center [401, 383] width 94 height 33
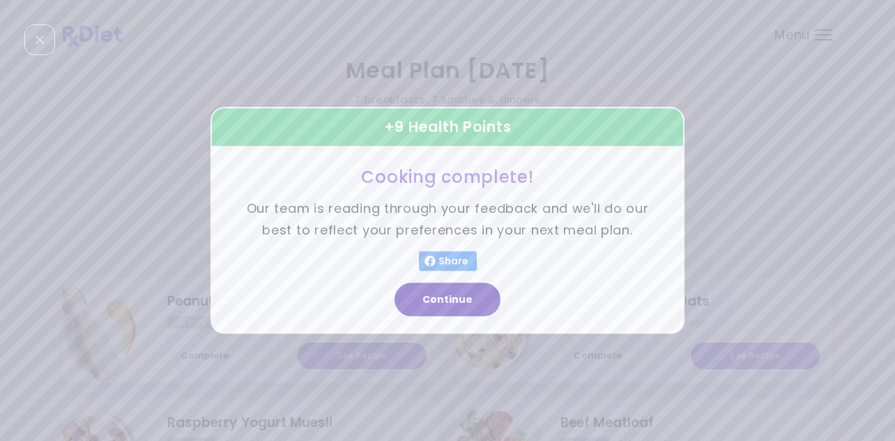
click at [468, 298] on button "Continue" at bounding box center [448, 299] width 106 height 33
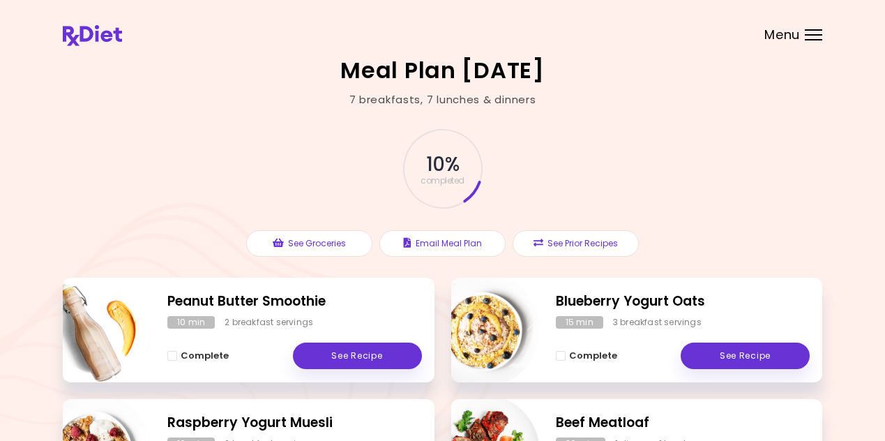
click at [814, 33] on div "Menu" at bounding box center [813, 34] width 17 height 11
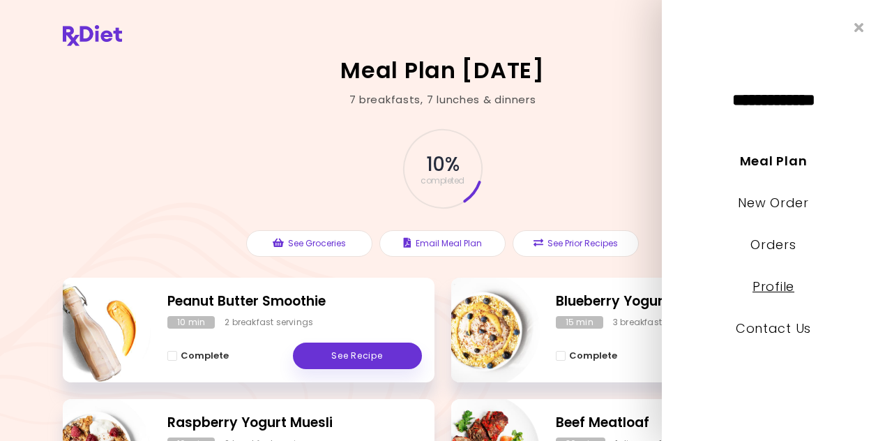
click at [768, 288] on link "Profile" at bounding box center [773, 286] width 42 height 17
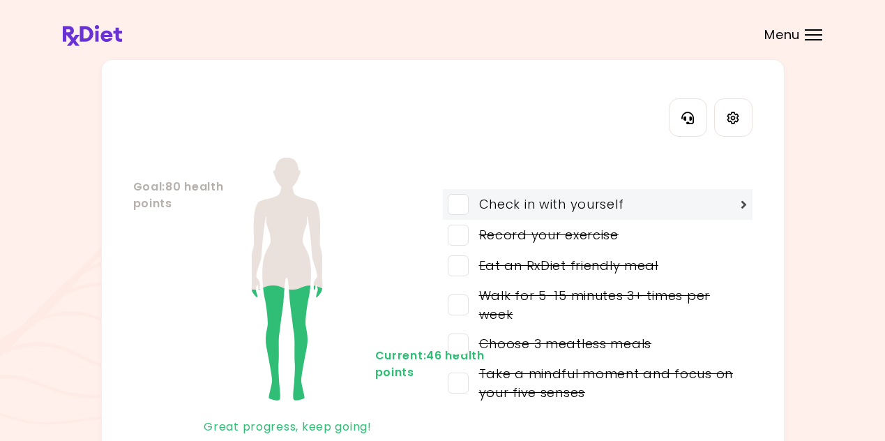
click at [457, 200] on span at bounding box center [458, 204] width 21 height 21
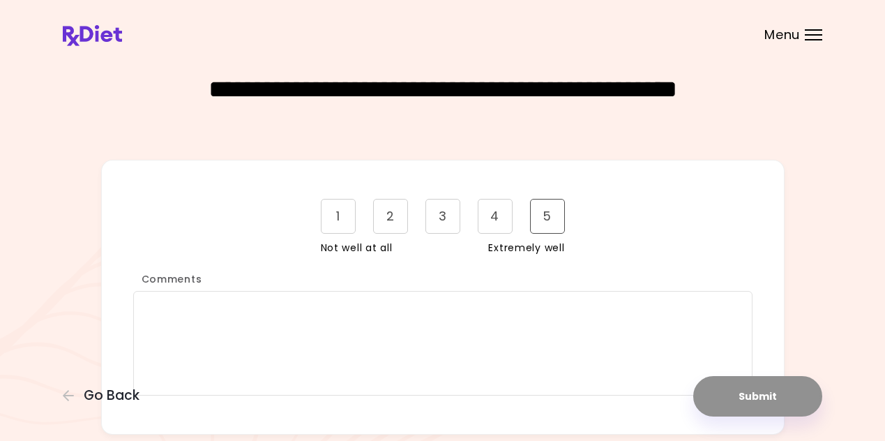
click at [543, 219] on div "5" at bounding box center [547, 216] width 35 height 35
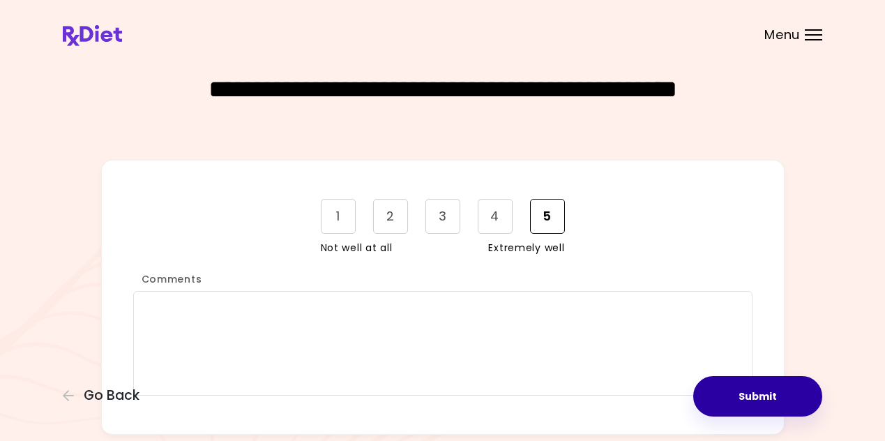
click at [733, 401] on button "Submit" at bounding box center [757, 396] width 129 height 40
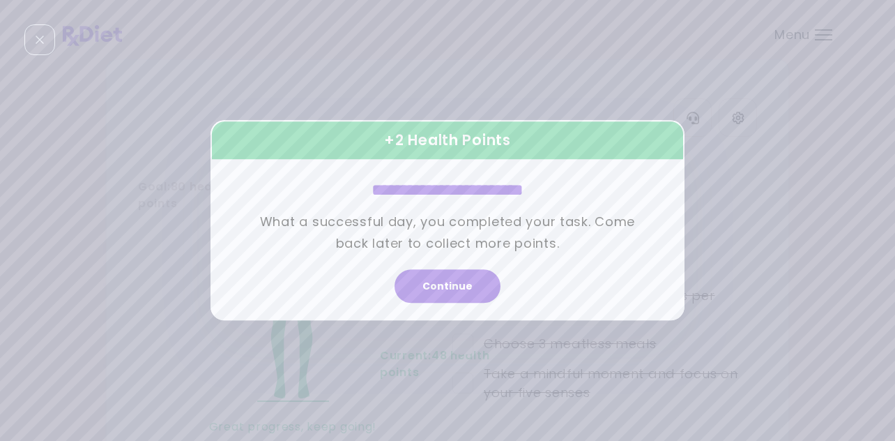
click at [456, 278] on button "Continue" at bounding box center [448, 286] width 106 height 33
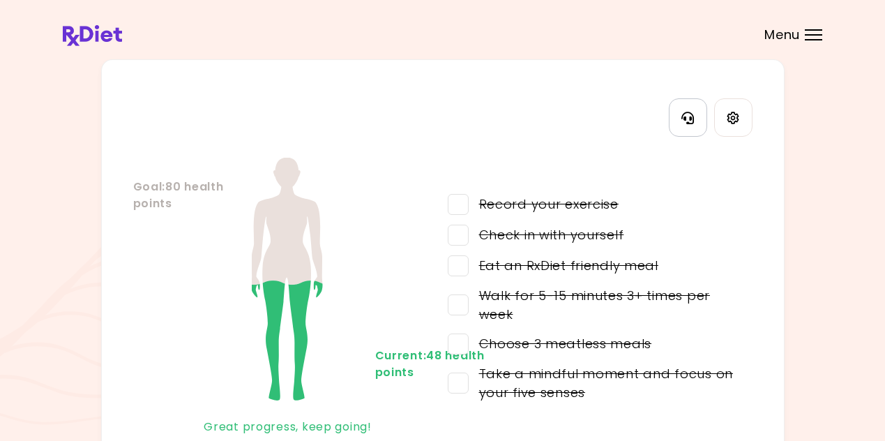
click at [691, 119] on icon "Contact Information" at bounding box center [687, 118] width 13 height 13
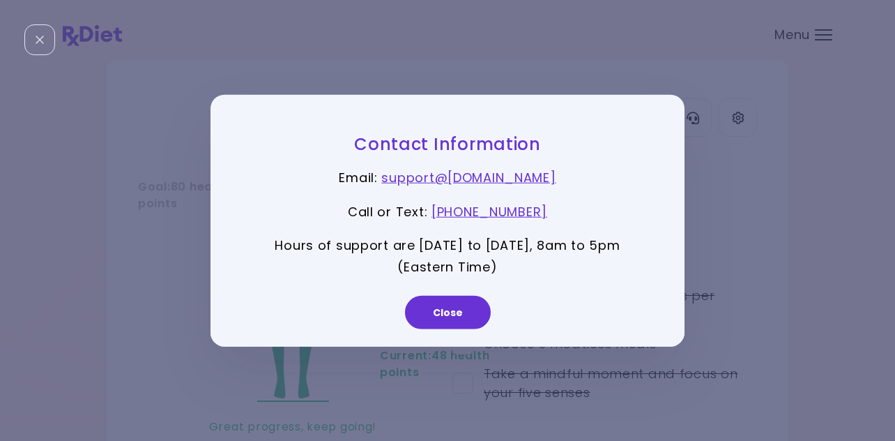
click at [447, 314] on button "Close" at bounding box center [448, 311] width 86 height 33
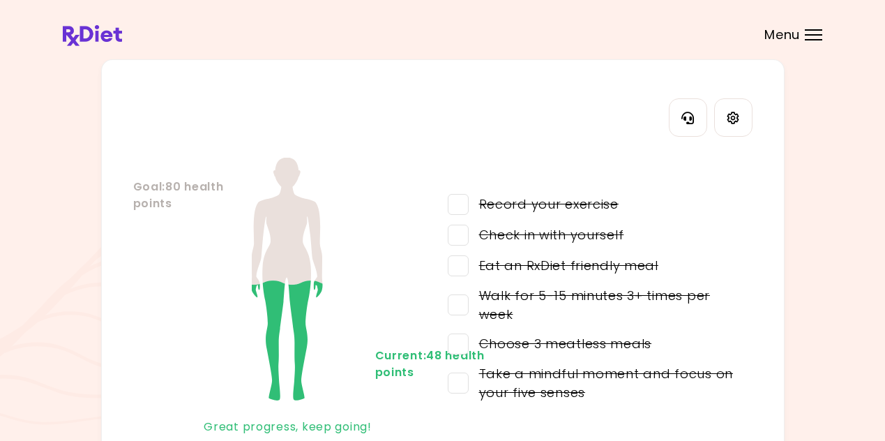
click at [816, 36] on div "Menu" at bounding box center [813, 34] width 17 height 11
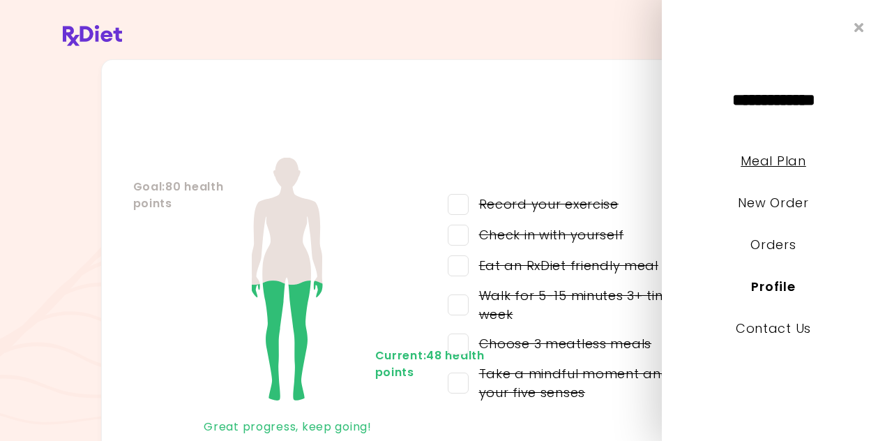
click at [769, 158] on link "Meal Plan" at bounding box center [772, 160] width 65 height 17
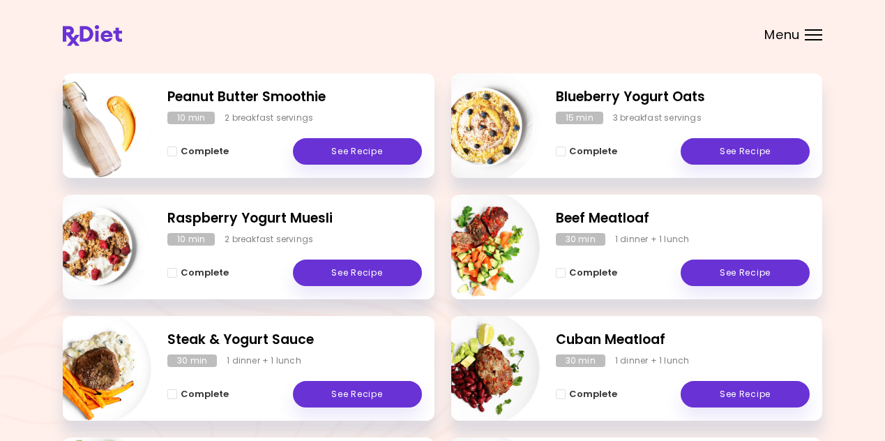
scroll to position [209, 0]
